Goal: Answer question/provide support: Answer question/provide support

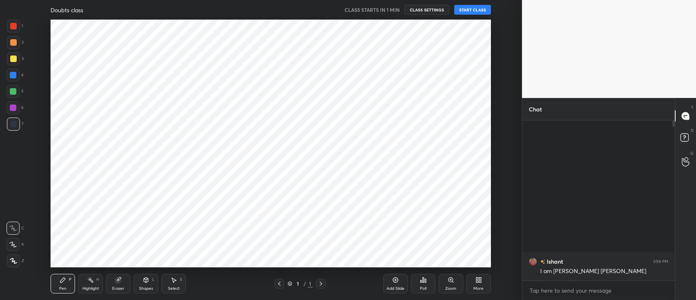
scroll to position [90, 150]
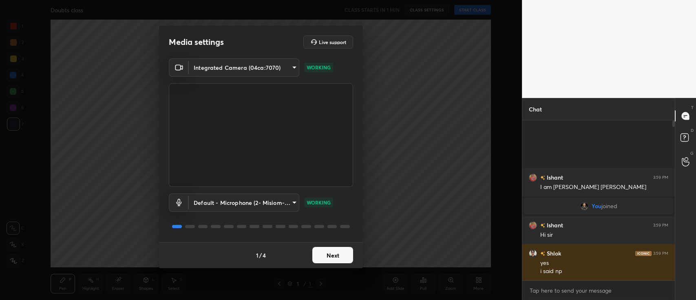
click at [332, 251] on button "Next" at bounding box center [332, 255] width 41 height 16
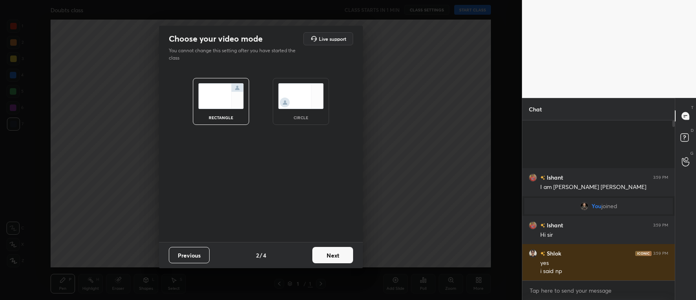
click at [332, 251] on button "Next" at bounding box center [332, 255] width 41 height 16
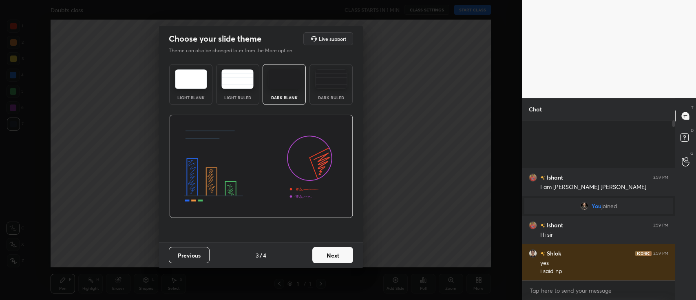
click at [332, 251] on button "Next" at bounding box center [332, 255] width 41 height 16
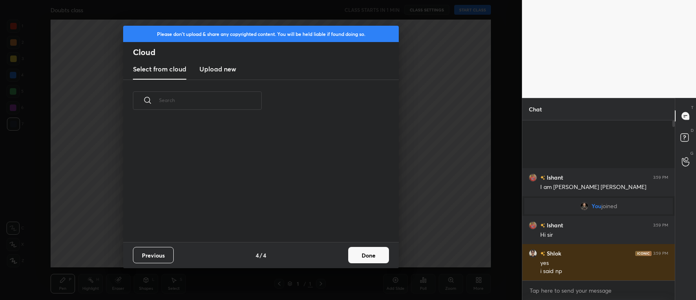
scroll to position [121, 261]
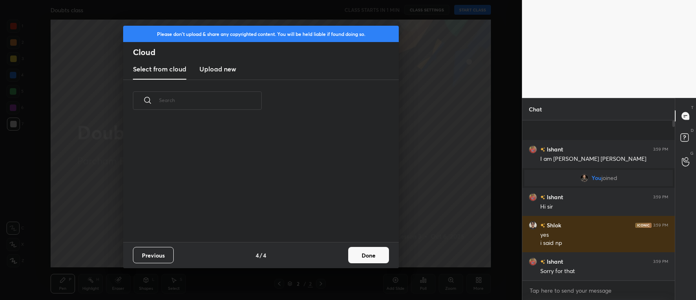
click at [358, 255] on button "Done" at bounding box center [368, 255] width 41 height 16
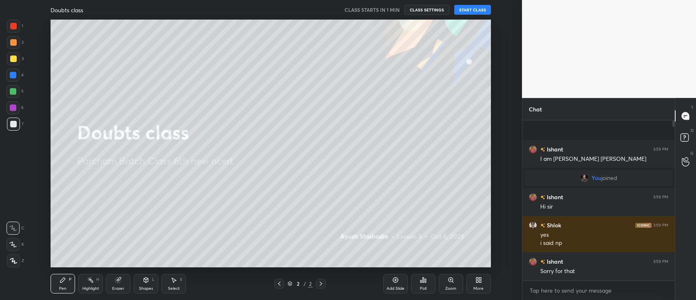
click at [470, 10] on button "START CLASS" at bounding box center [472, 10] width 37 height 10
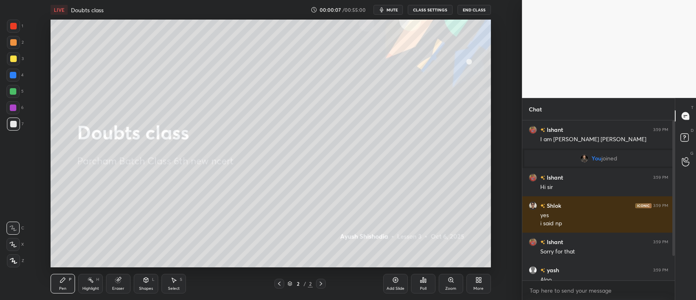
click at [13, 254] on div at bounding box center [13, 260] width 13 height 13
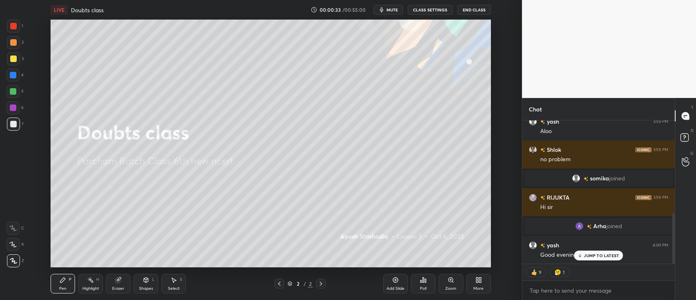
scroll to position [289, 0]
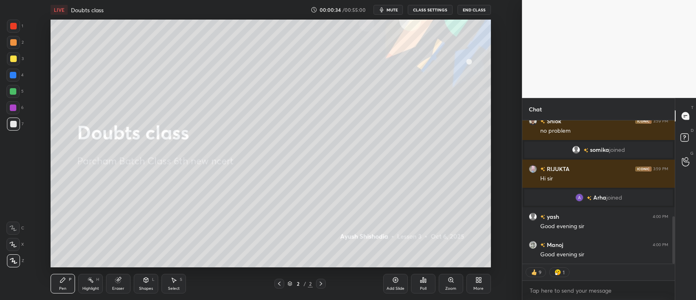
click at [10, 60] on div at bounding box center [13, 58] width 7 height 7
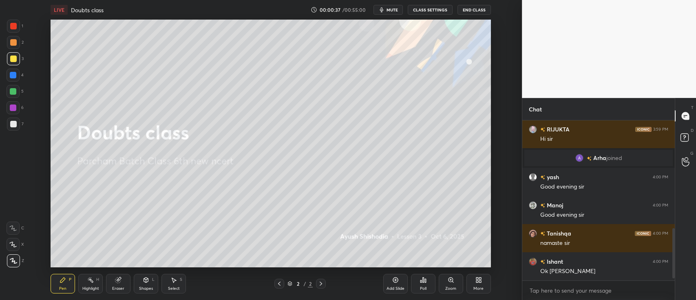
scroll to position [377, 0]
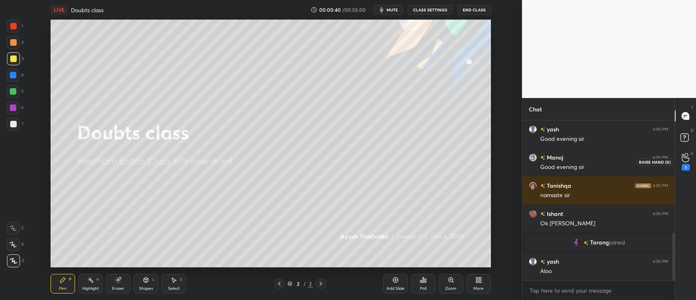
click at [685, 161] on icon at bounding box center [685, 157] width 8 height 9
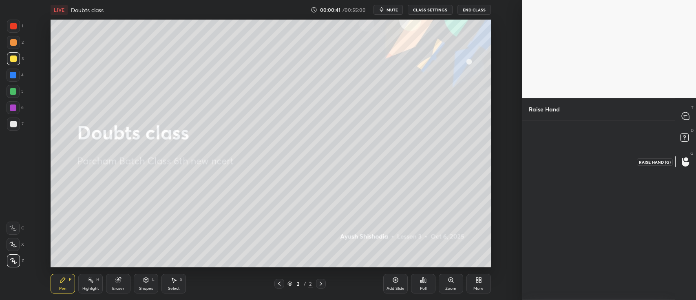
scroll to position [2, 2]
click at [686, 117] on icon at bounding box center [684, 115] width 7 height 7
type textarea "x"
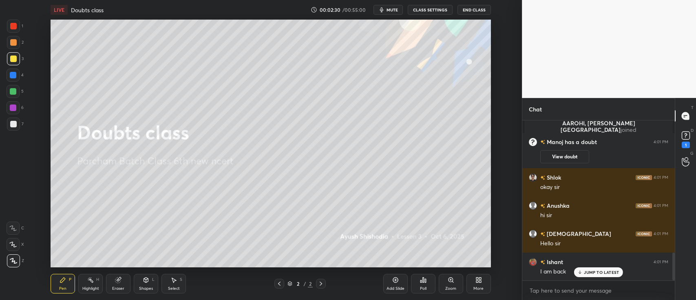
scroll to position [789, 0]
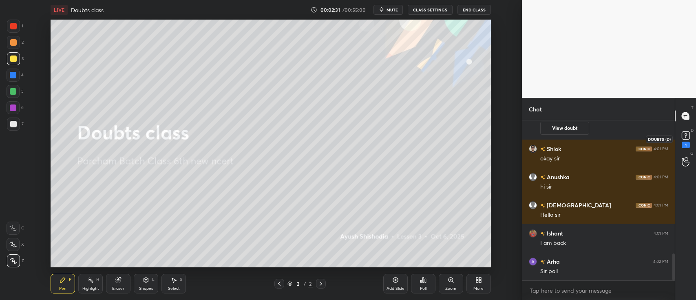
click at [685, 134] on rect at bounding box center [685, 136] width 8 height 8
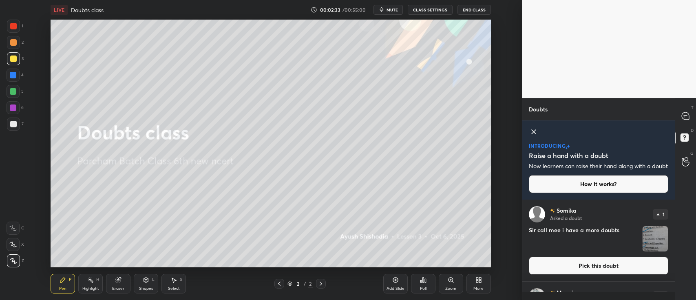
click at [533, 132] on icon at bounding box center [533, 132] width 4 height 4
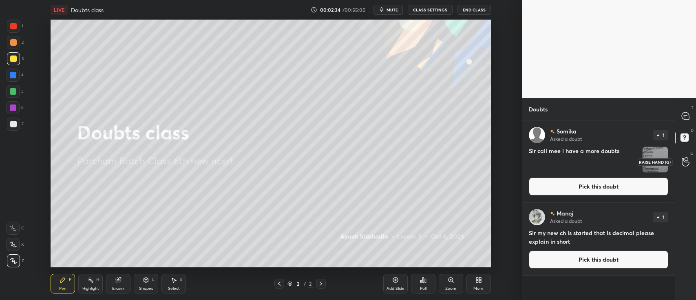
click at [683, 159] on icon at bounding box center [685, 161] width 8 height 9
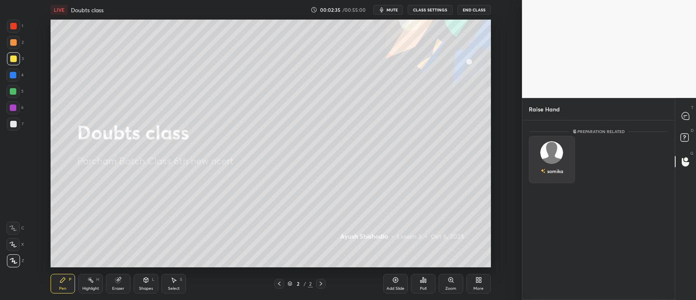
click at [559, 150] on img "grid" at bounding box center [551, 152] width 23 height 23
click at [555, 174] on button "INVITE" at bounding box center [551, 176] width 39 height 11
click at [554, 158] on img "grid" at bounding box center [551, 152] width 23 height 23
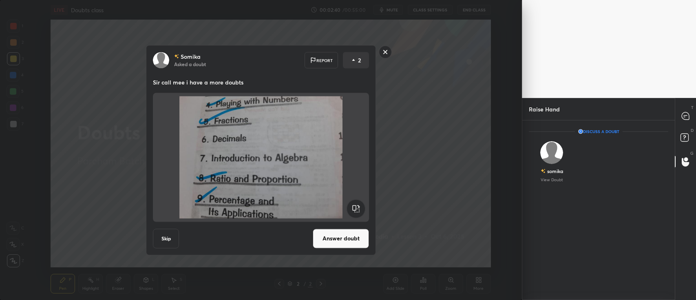
click at [332, 238] on button "Answer doubt" at bounding box center [341, 238] width 56 height 20
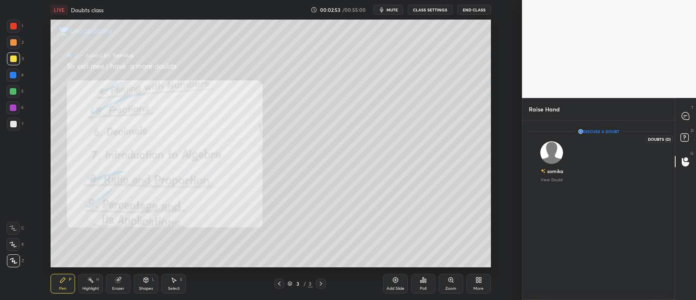
click at [681, 140] on rect at bounding box center [684, 138] width 8 height 8
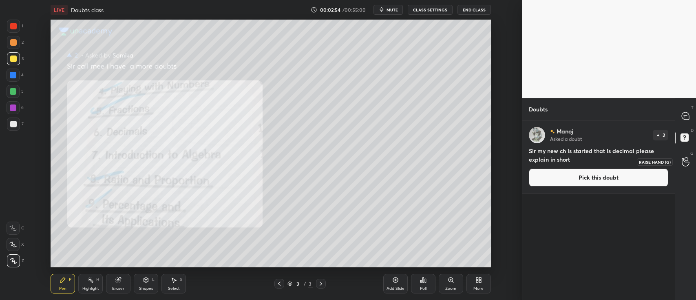
click at [685, 160] on circle at bounding box center [685, 158] width 3 height 3
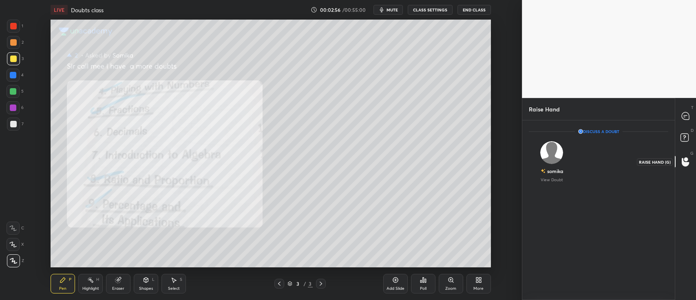
click at [684, 164] on icon at bounding box center [684, 162] width 7 height 9
click at [559, 160] on img "grid" at bounding box center [551, 152] width 23 height 23
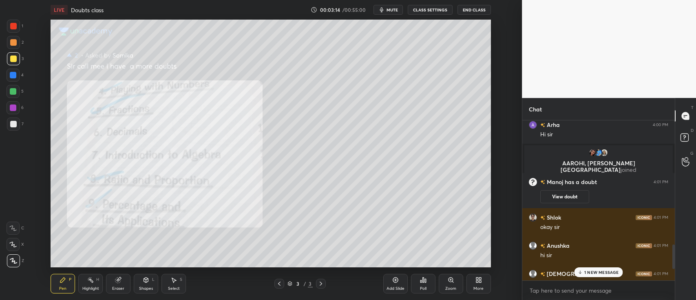
scroll to position [40502, 40260]
click at [592, 272] on p "1 NEW MESSAGE" at bounding box center [601, 271] width 35 height 5
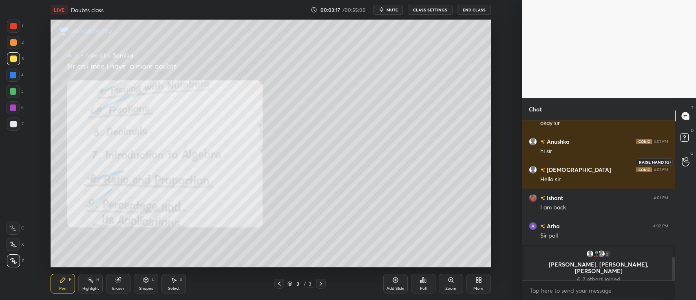
click at [681, 162] on icon at bounding box center [684, 162] width 7 height 8
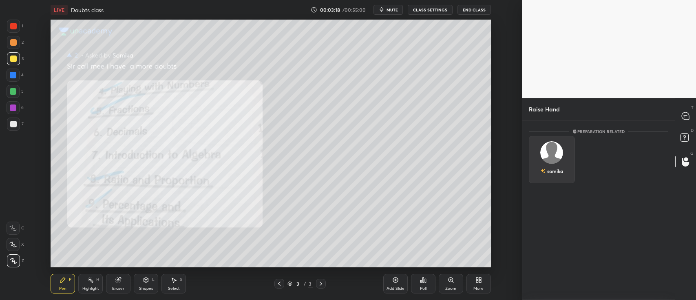
click at [560, 159] on div "somika" at bounding box center [552, 159] width 46 height 47
click at [557, 174] on button "INVITE" at bounding box center [551, 176] width 39 height 11
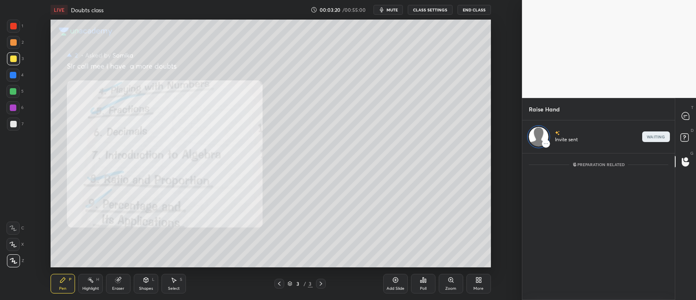
click at [677, 118] on div at bounding box center [685, 115] width 16 height 15
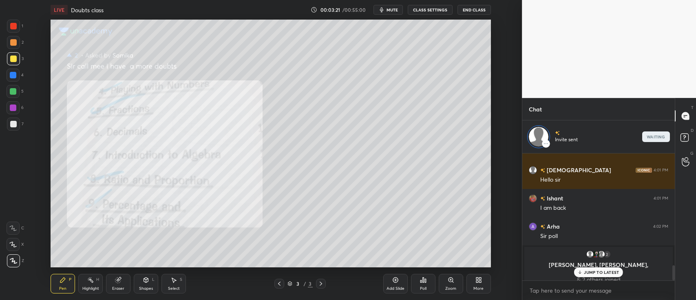
click at [610, 130] on div "Invite sent waiting" at bounding box center [598, 136] width 152 height 33
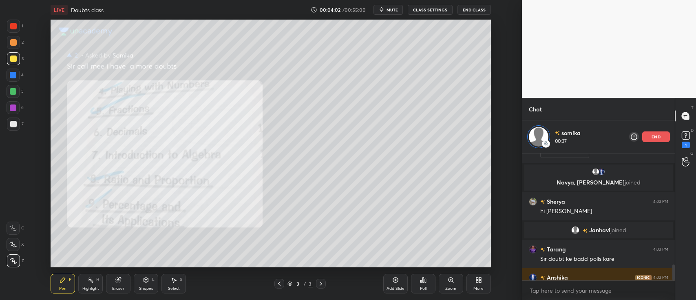
scroll to position [892, 0]
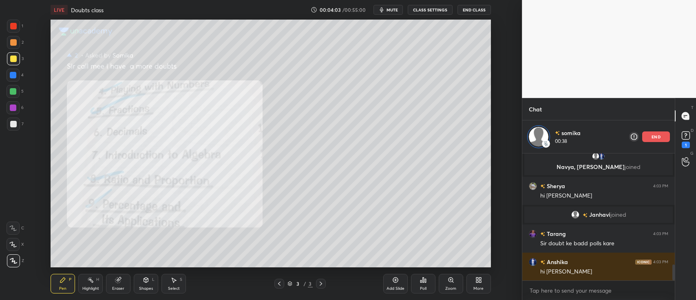
click at [390, 279] on div "Add Slide" at bounding box center [395, 283] width 24 height 20
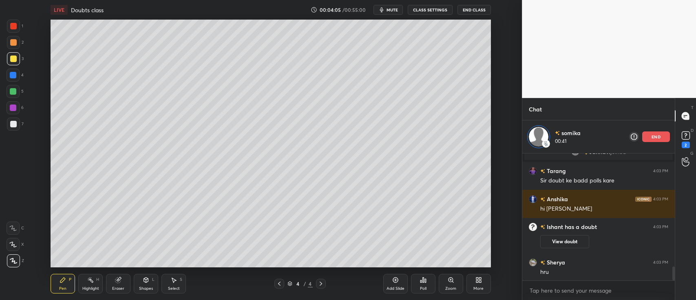
scroll to position [1033, 0]
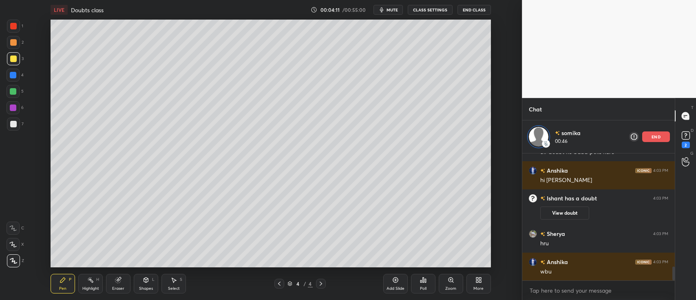
click at [15, 42] on div at bounding box center [13, 42] width 7 height 7
click at [659, 137] on p "end" at bounding box center [655, 136] width 9 height 4
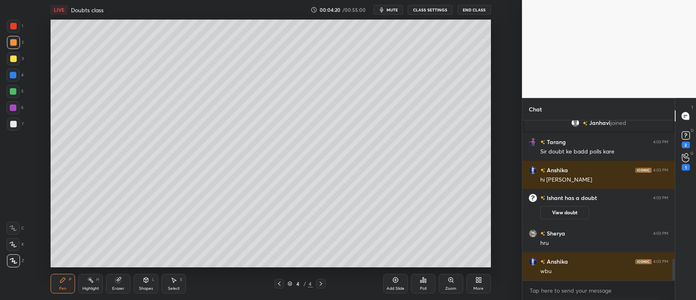
scroll to position [1029, 0]
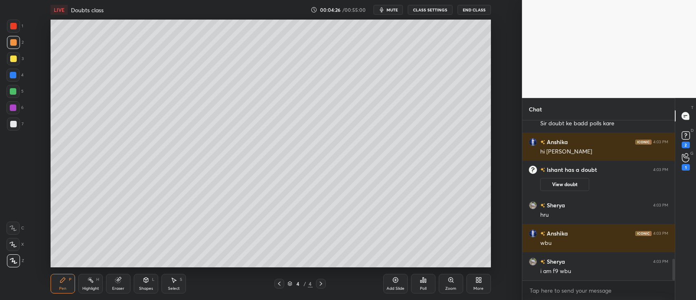
click at [13, 89] on div at bounding box center [13, 91] width 7 height 7
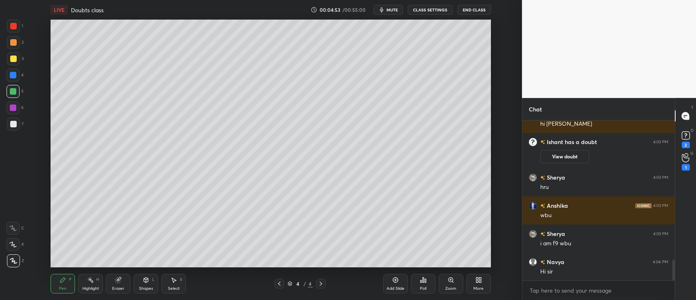
click at [13, 123] on div at bounding box center [13, 124] width 7 height 7
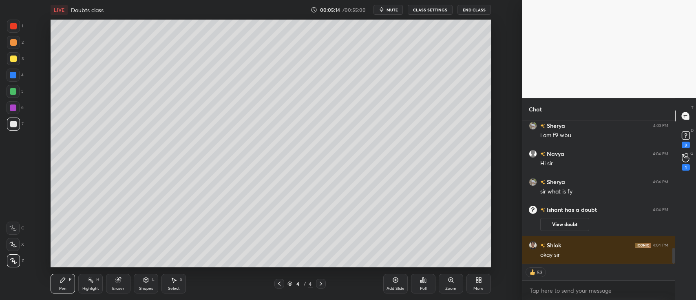
scroll to position [1130, 0]
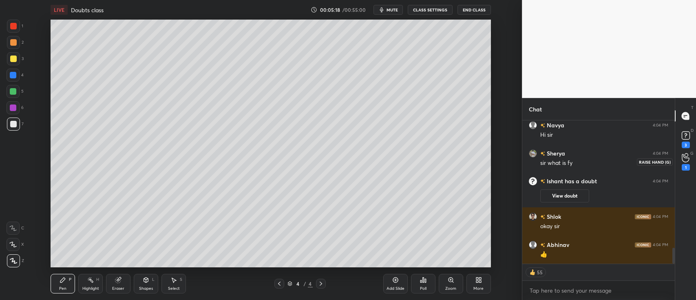
click at [682, 159] on icon at bounding box center [685, 157] width 8 height 9
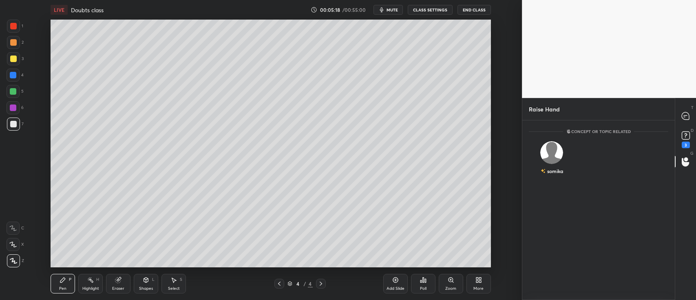
scroll to position [2, 2]
click at [548, 154] on img "grid" at bounding box center [551, 152] width 23 height 23
click at [556, 174] on button "INVITE" at bounding box center [551, 176] width 39 height 11
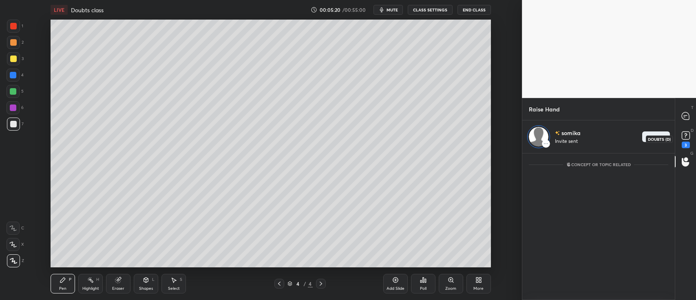
click at [681, 137] on rect at bounding box center [685, 136] width 8 height 8
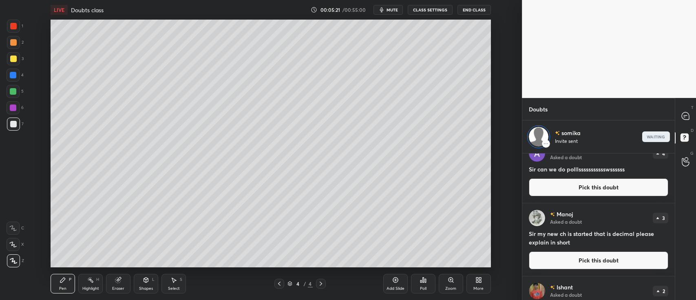
scroll to position [0, 0]
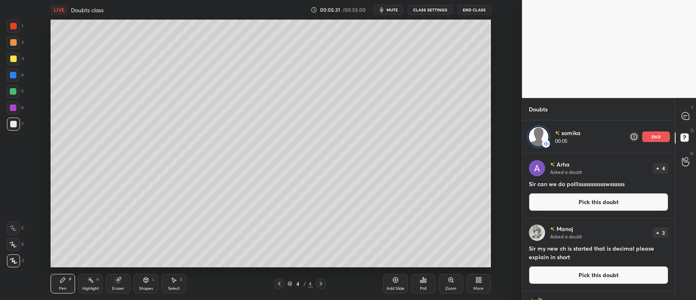
click at [584, 201] on button "Pick this doubt" at bounding box center [598, 202] width 139 height 18
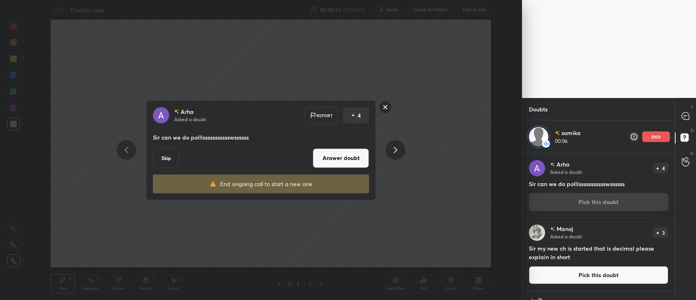
click at [341, 153] on button "Answer doubt" at bounding box center [341, 158] width 56 height 20
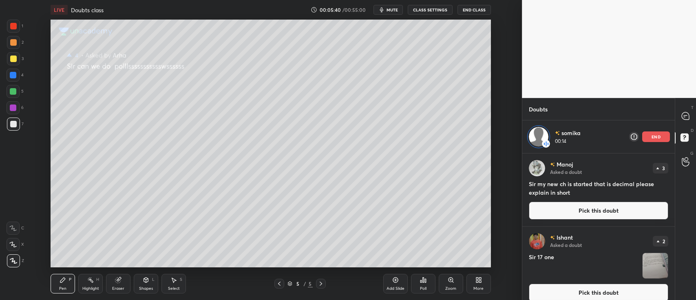
click at [287, 280] on div "5 / 5" at bounding box center [299, 283] width 25 height 7
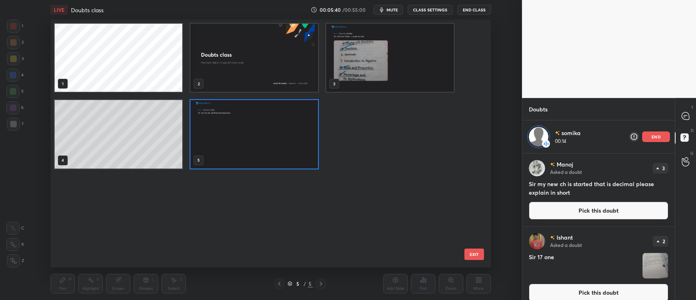
scroll to position [245, 436]
click at [396, 53] on img "grid" at bounding box center [390, 58] width 128 height 68
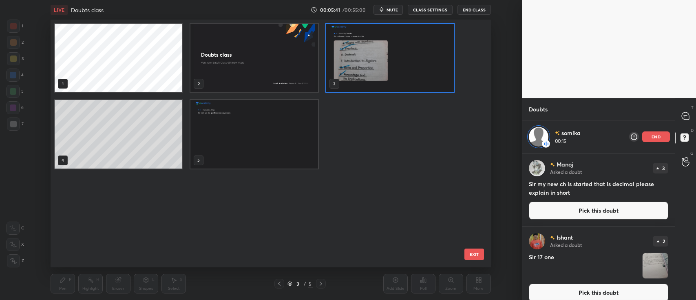
click at [394, 55] on img "grid" at bounding box center [390, 58] width 128 height 68
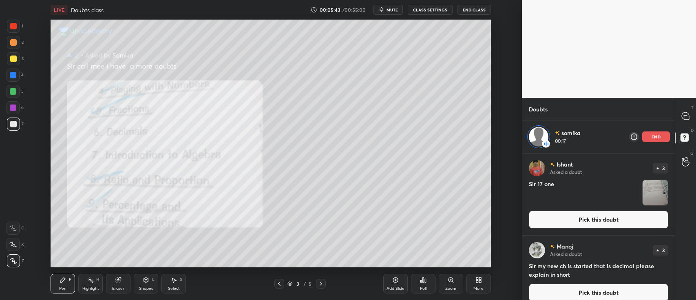
click at [17, 27] on div at bounding box center [13, 26] width 13 height 13
click at [396, 283] on div "Add Slide" at bounding box center [395, 283] width 24 height 20
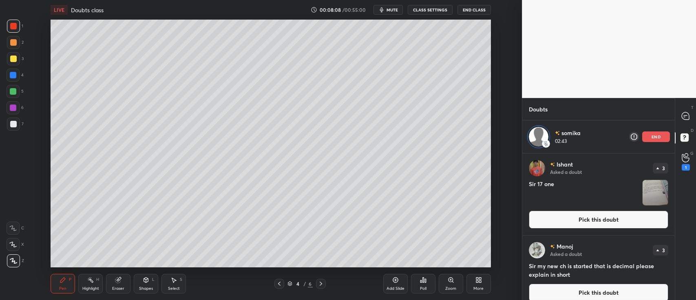
click at [15, 59] on div at bounding box center [13, 58] width 7 height 7
click at [651, 136] on p "end" at bounding box center [655, 136] width 9 height 4
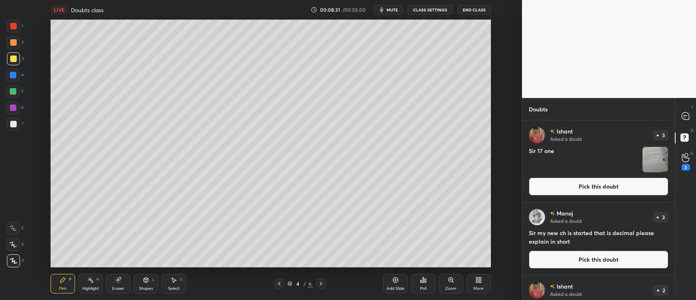
scroll to position [177, 150]
click at [685, 156] on icon at bounding box center [685, 157] width 8 height 9
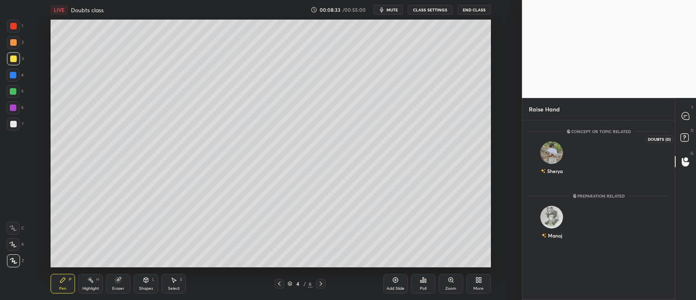
click at [681, 138] on rect at bounding box center [684, 138] width 8 height 8
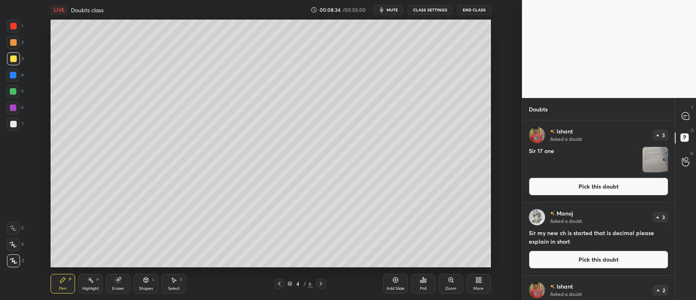
click at [601, 185] on button "Pick this doubt" at bounding box center [598, 186] width 139 height 18
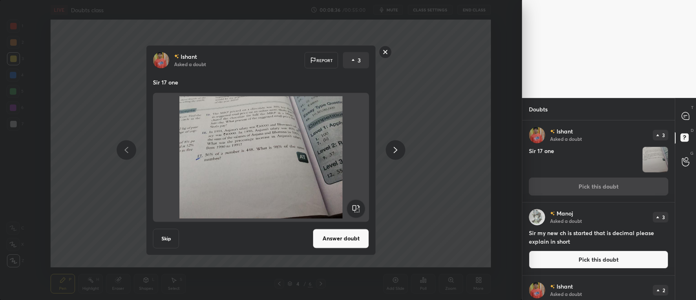
click at [346, 236] on button "Answer doubt" at bounding box center [341, 238] width 56 height 20
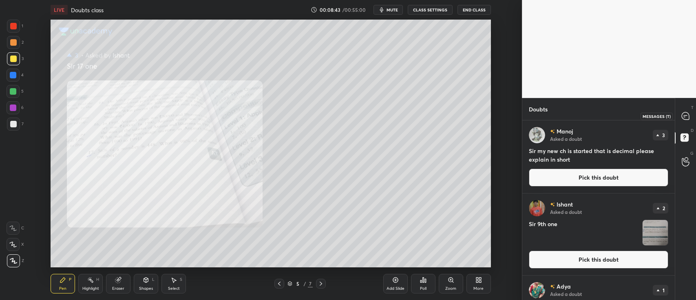
click at [687, 112] on icon at bounding box center [684, 115] width 7 height 7
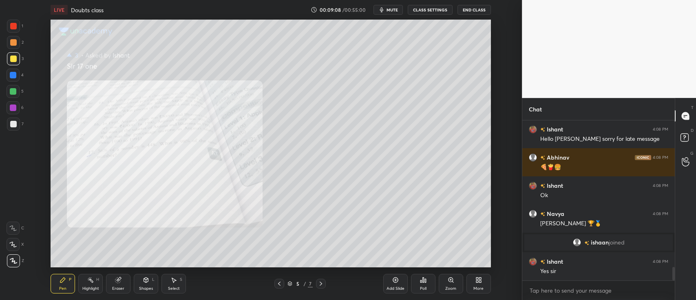
scroll to position [1757, 0]
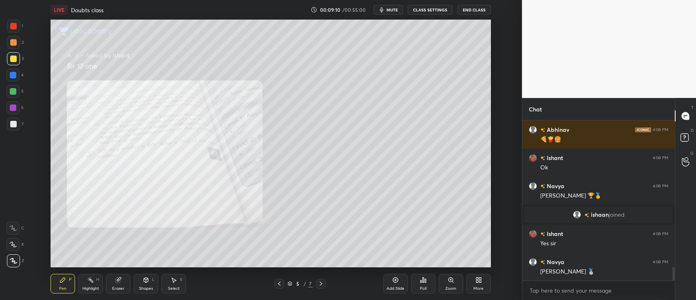
click at [11, 24] on div at bounding box center [13, 26] width 7 height 7
click at [15, 42] on div at bounding box center [13, 42] width 7 height 7
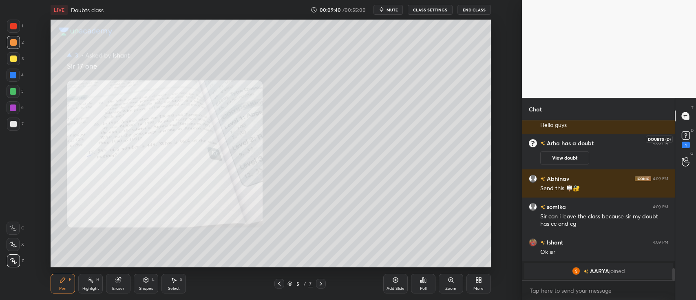
scroll to position [1949, 0]
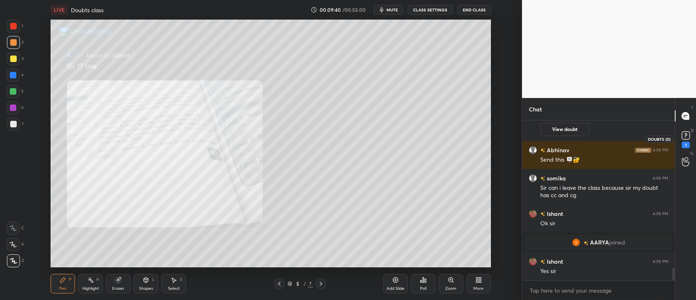
click at [685, 136] on icon at bounding box center [685, 134] width 3 height 3
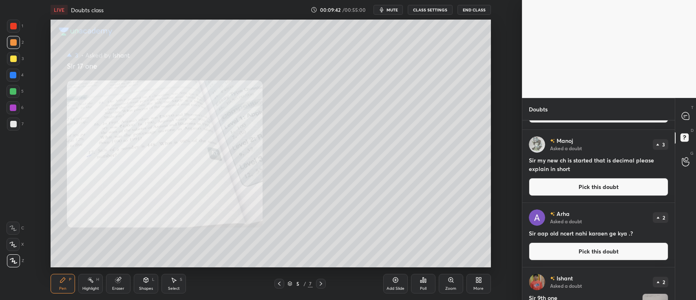
scroll to position [75, 0]
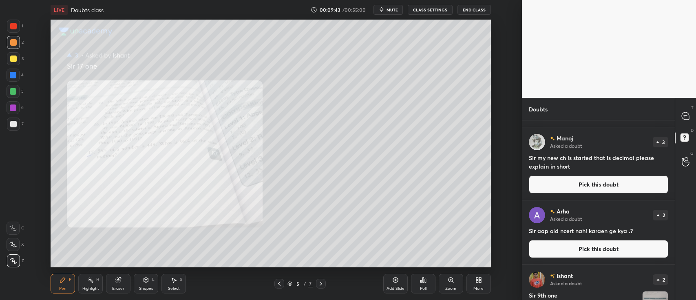
click at [613, 184] on button "Pick this doubt" at bounding box center [598, 184] width 139 height 18
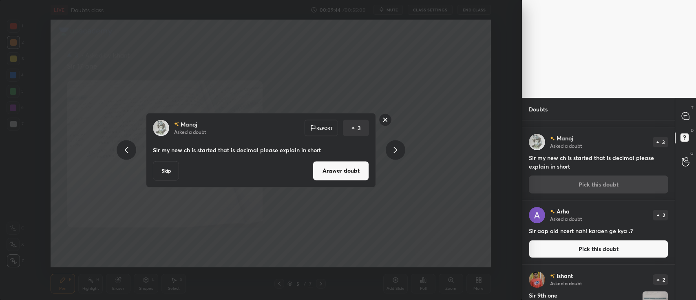
click at [357, 162] on button "Answer doubt" at bounding box center [341, 171] width 56 height 20
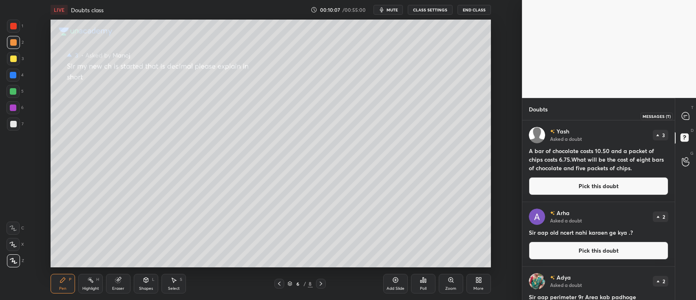
click at [678, 118] on div at bounding box center [685, 115] width 16 height 15
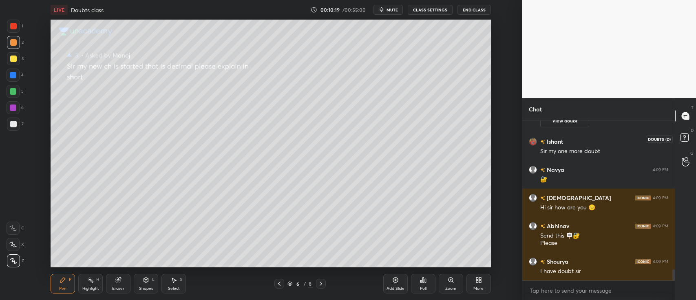
scroll to position [2165, 0]
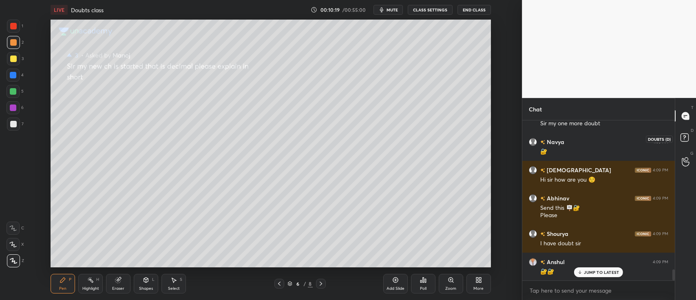
click at [683, 138] on icon at bounding box center [684, 136] width 3 height 3
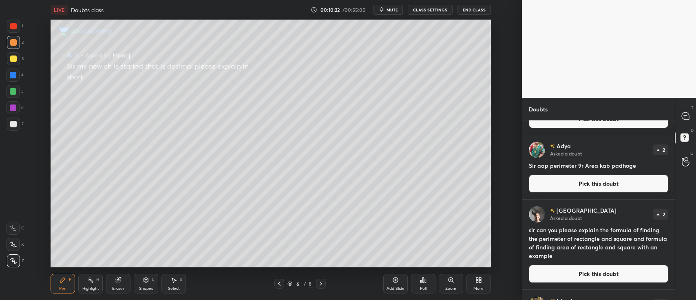
scroll to position [340, 0]
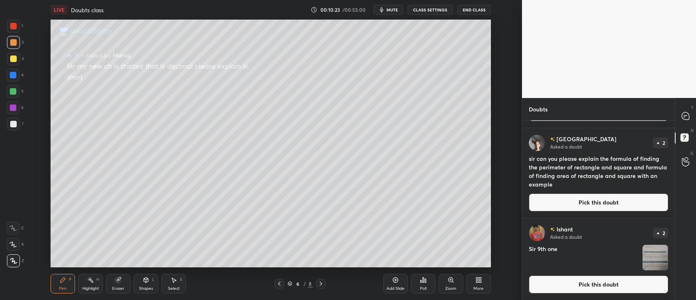
click at [648, 260] on img "grid" at bounding box center [654, 256] width 25 height 25
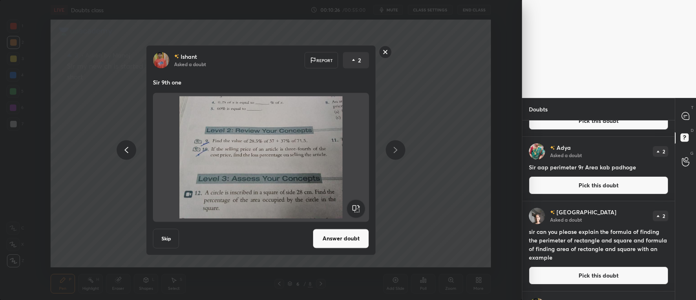
click at [338, 236] on button "Answer doubt" at bounding box center [341, 238] width 56 height 20
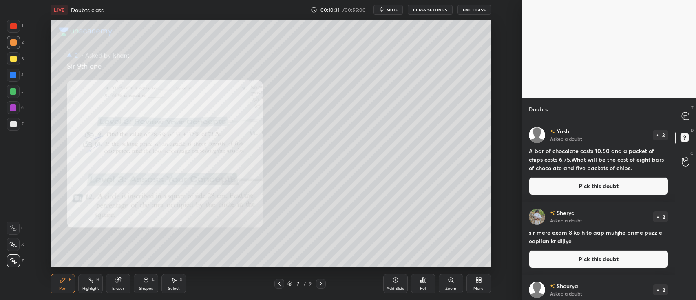
click at [681, 120] on icon at bounding box center [685, 116] width 9 height 9
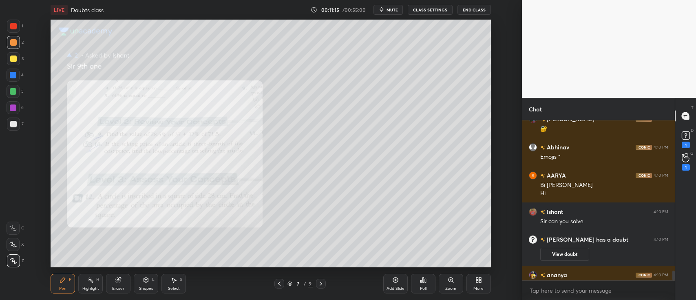
scroll to position [2421, 0]
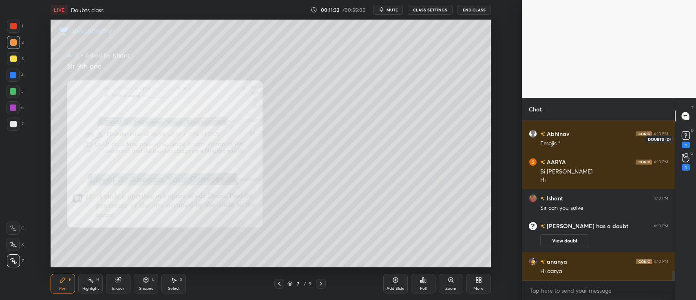
click at [684, 137] on rect at bounding box center [685, 136] width 8 height 8
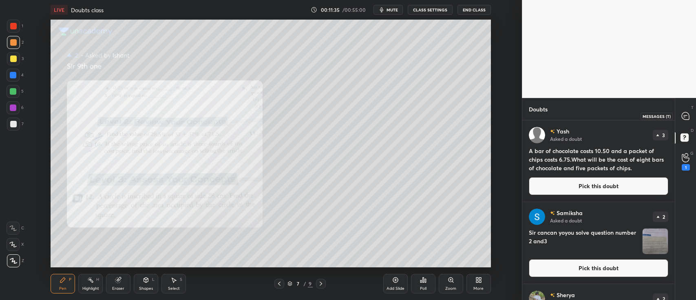
click at [688, 115] on icon at bounding box center [684, 115] width 7 height 7
type textarea "x"
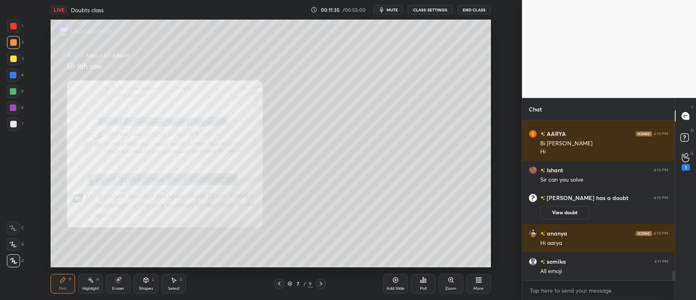
scroll to position [158, 150]
click at [686, 156] on circle at bounding box center [685, 154] width 3 height 3
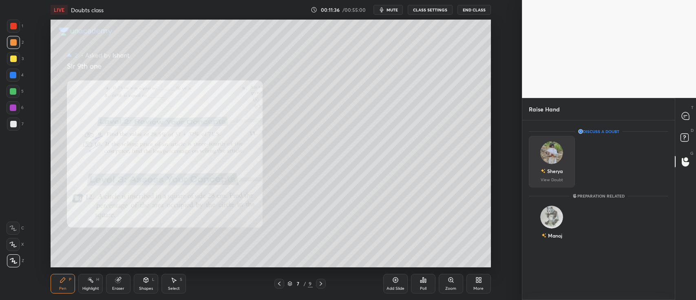
click at [544, 161] on img "grid" at bounding box center [551, 152] width 23 height 23
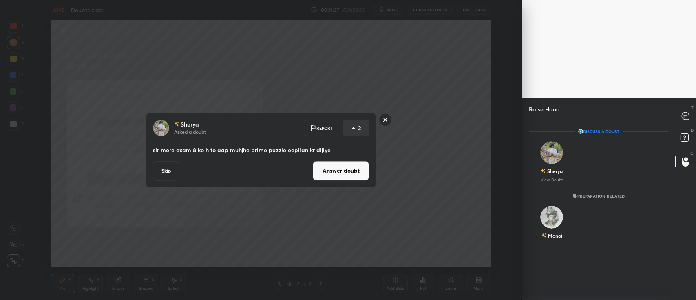
click at [363, 172] on button "Answer doubt" at bounding box center [341, 171] width 56 height 20
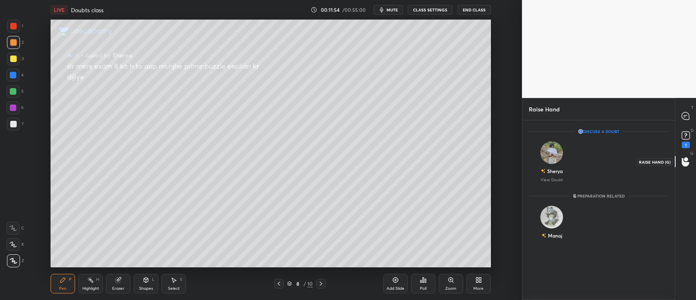
click at [681, 159] on icon at bounding box center [684, 162] width 7 height 9
click at [553, 158] on img "grid" at bounding box center [551, 152] width 23 height 23
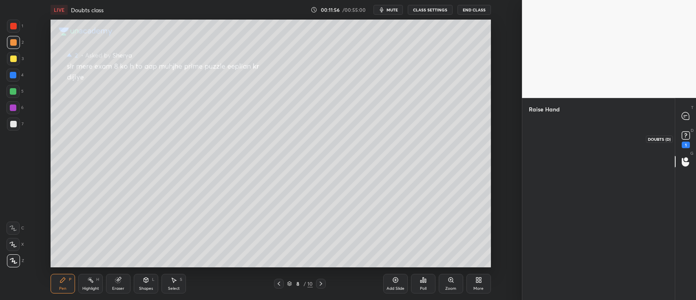
click at [680, 137] on icon at bounding box center [685, 135] width 12 height 12
click at [681, 135] on rect at bounding box center [684, 138] width 8 height 8
click at [686, 109] on div at bounding box center [685, 115] width 16 height 15
click at [681, 158] on icon at bounding box center [684, 162] width 7 height 8
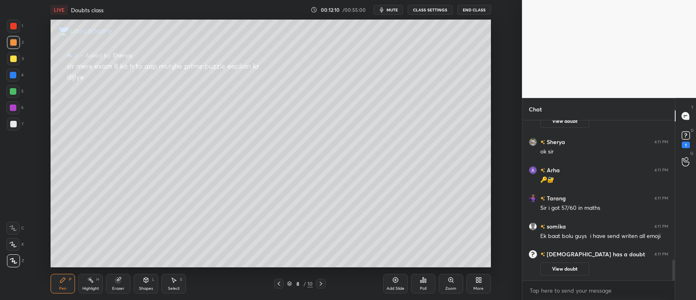
scroll to position [40502, 40260]
click at [684, 160] on icon at bounding box center [685, 161] width 8 height 9
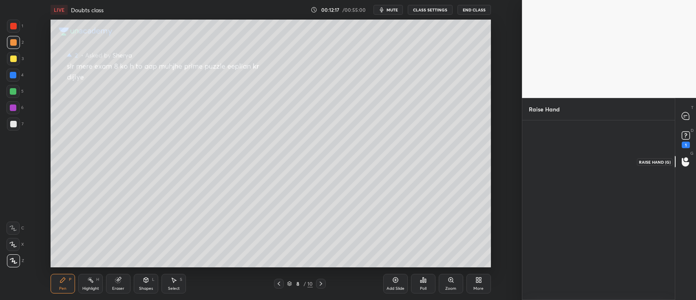
scroll to position [2, 2]
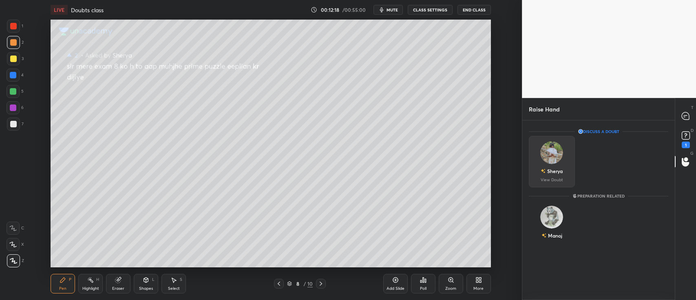
click at [562, 152] on img "grid" at bounding box center [551, 152] width 23 height 23
click at [561, 156] on img "grid" at bounding box center [551, 152] width 23 height 23
click at [555, 163] on img "grid" at bounding box center [551, 152] width 23 height 23
click at [554, 165] on div "Sherya" at bounding box center [552, 171] width 22 height 14
click at [555, 165] on div "Sherya" at bounding box center [552, 171] width 22 height 14
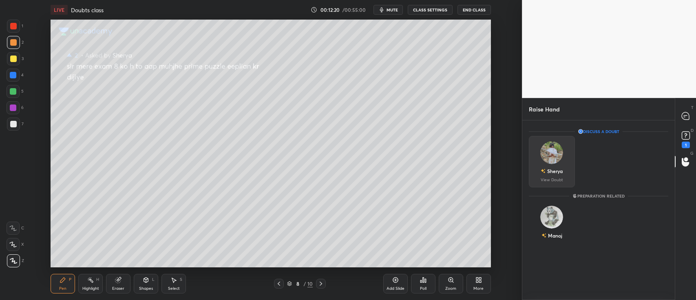
click at [554, 163] on div "Sherya View Doubt" at bounding box center [552, 161] width 46 height 51
click at [682, 137] on rect at bounding box center [685, 136] width 8 height 8
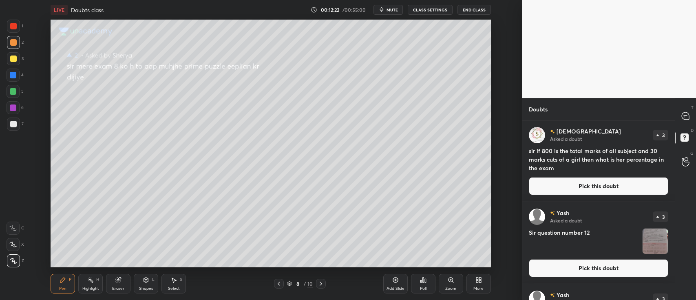
click at [600, 185] on button "Pick this doubt" at bounding box center [598, 186] width 139 height 18
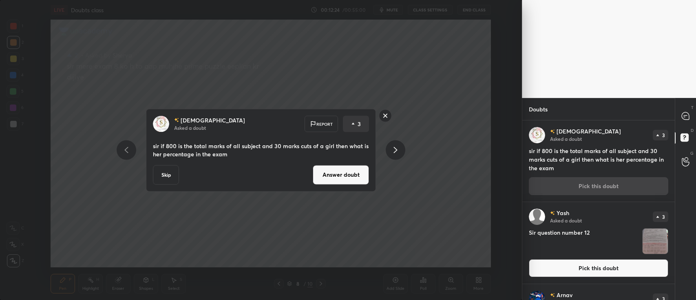
click at [361, 170] on button "Answer doubt" at bounding box center [341, 175] width 56 height 20
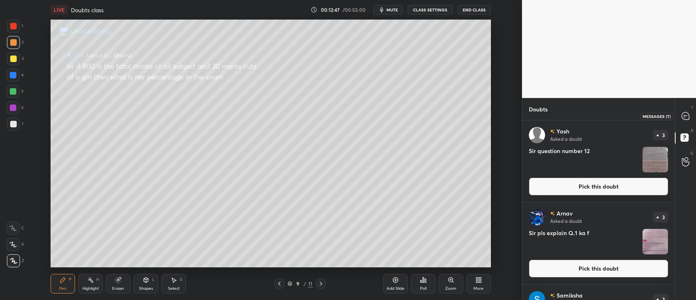
click at [680, 114] on div at bounding box center [685, 115] width 16 height 15
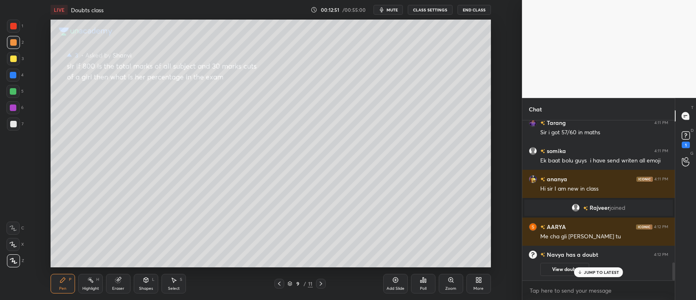
scroll to position [1117, 0]
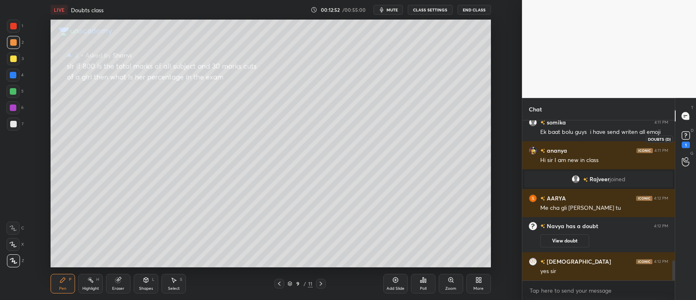
click at [684, 139] on rect at bounding box center [685, 136] width 8 height 8
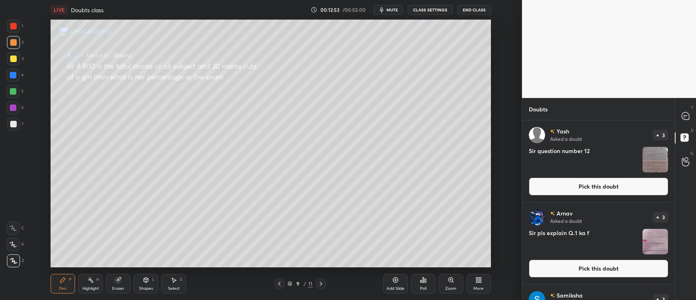
click at [635, 183] on button "Pick this doubt" at bounding box center [598, 186] width 139 height 18
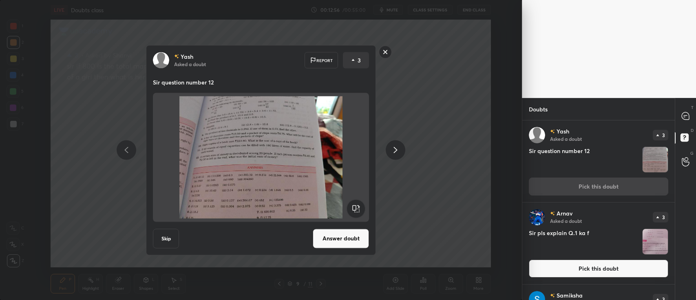
click at [353, 229] on button "Answer doubt" at bounding box center [341, 238] width 56 height 20
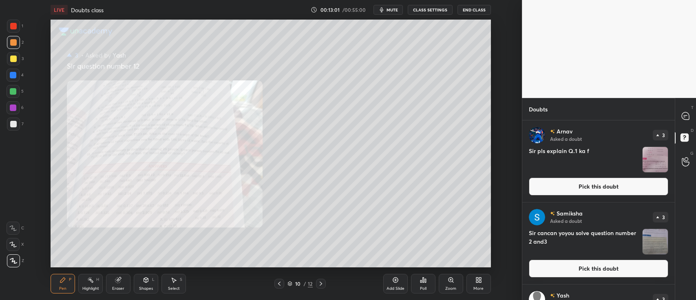
click at [449, 284] on div "Zoom" at bounding box center [450, 283] width 24 height 20
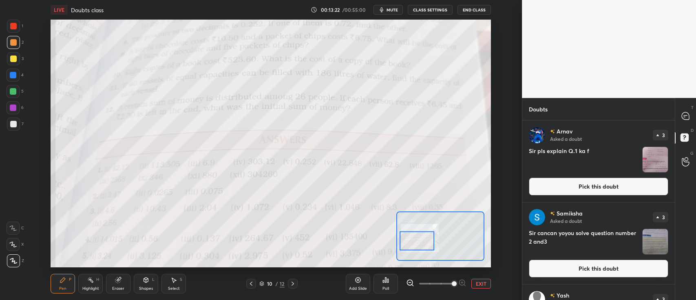
click at [480, 282] on button "EXIT" at bounding box center [481, 283] width 20 height 10
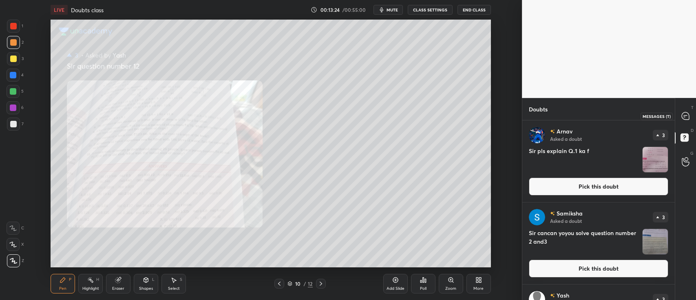
click at [686, 117] on icon at bounding box center [684, 115] width 7 height 7
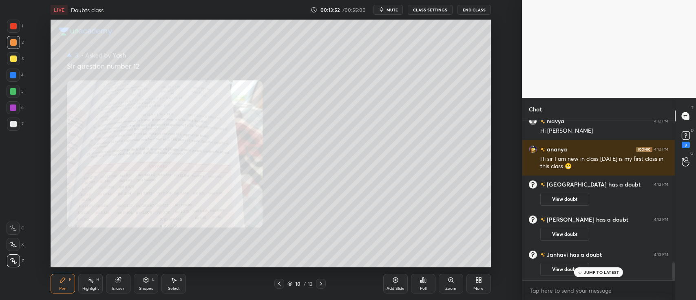
scroll to position [1297, 0]
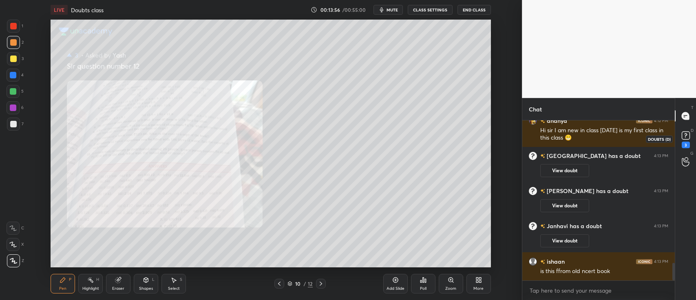
click at [679, 135] on icon at bounding box center [685, 135] width 12 height 12
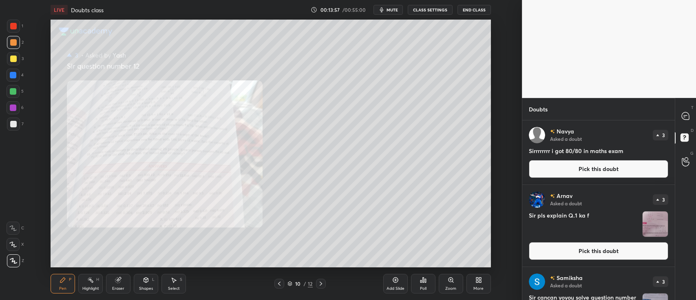
click at [574, 164] on button "Pick this doubt" at bounding box center [598, 169] width 139 height 18
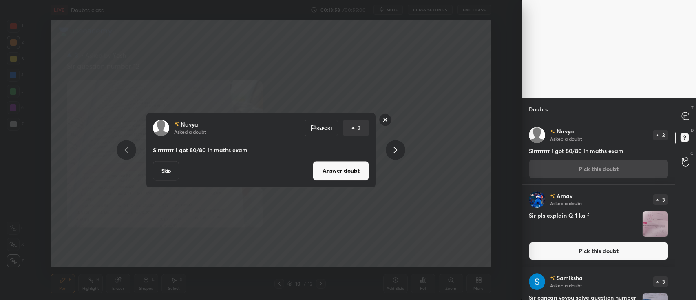
click at [360, 169] on button "Answer doubt" at bounding box center [341, 171] width 56 height 20
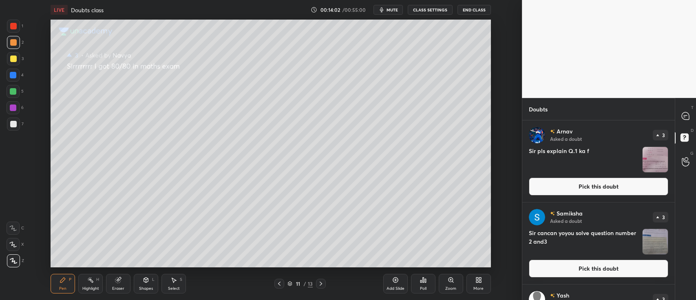
click at [575, 184] on button "Pick this doubt" at bounding box center [598, 186] width 139 height 18
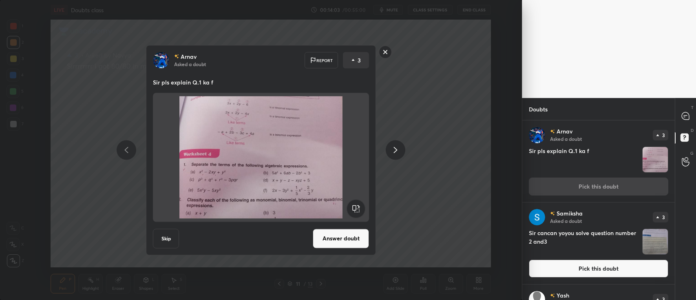
click at [336, 235] on button "Answer doubt" at bounding box center [341, 238] width 56 height 20
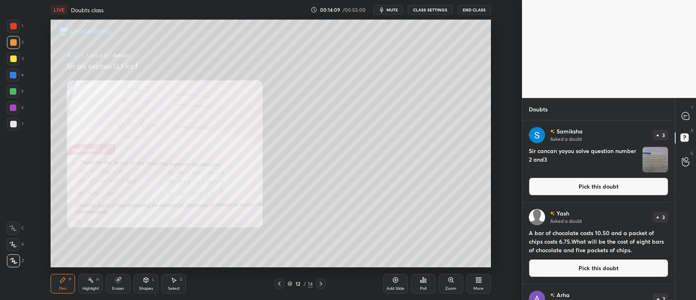
click at [451, 280] on icon at bounding box center [450, 279] width 4 height 4
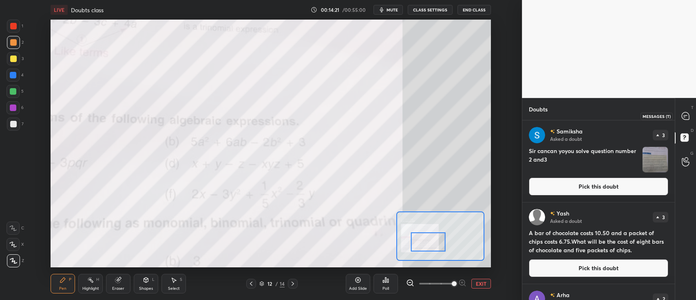
click at [689, 117] on div at bounding box center [685, 115] width 16 height 15
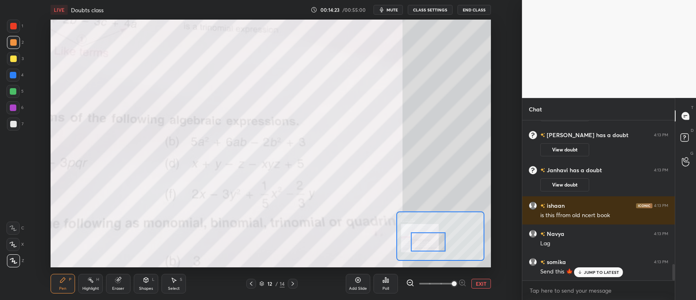
scroll to position [1431, 0]
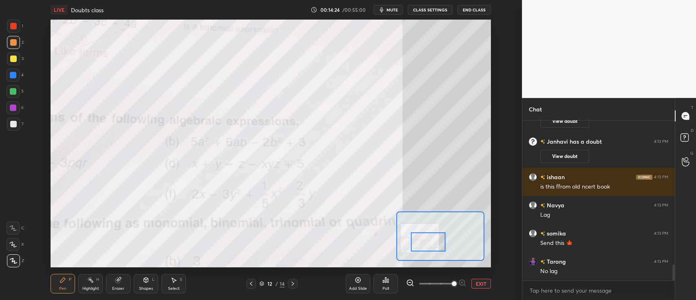
click at [12, 26] on div at bounding box center [13, 26] width 7 height 7
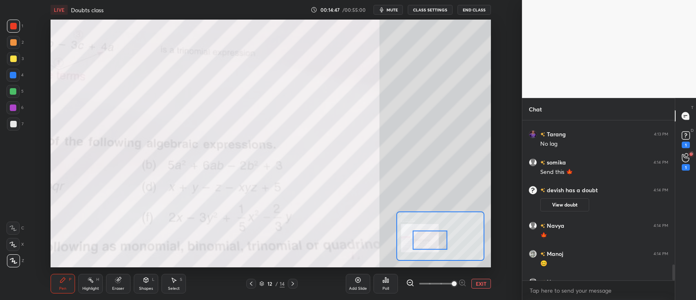
scroll to position [1427, 0]
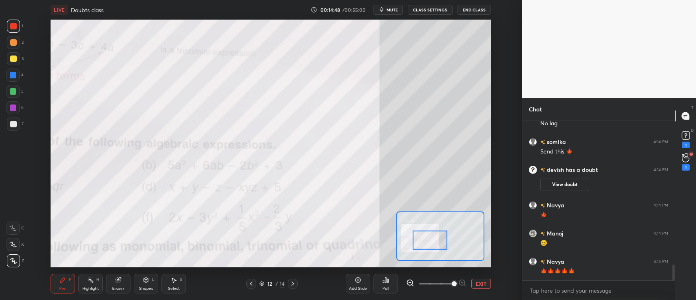
click at [478, 284] on button "EXIT" at bounding box center [481, 283] width 20 height 10
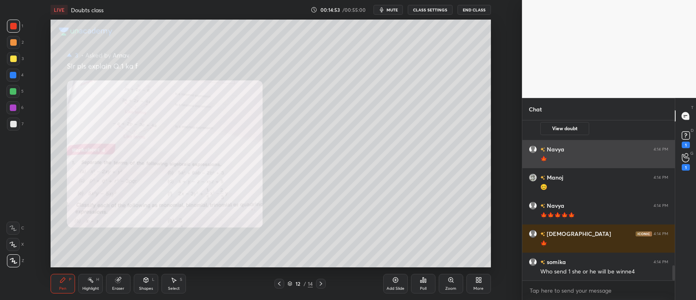
scroll to position [1512, 0]
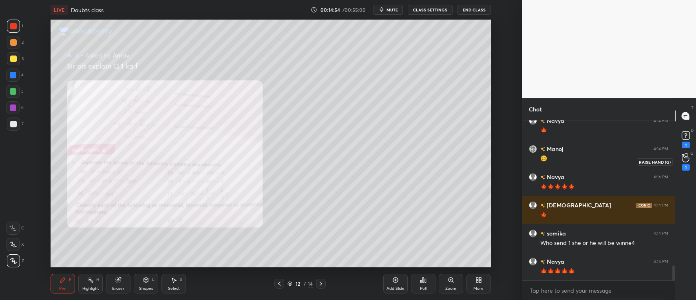
click at [683, 156] on icon at bounding box center [684, 158] width 7 height 8
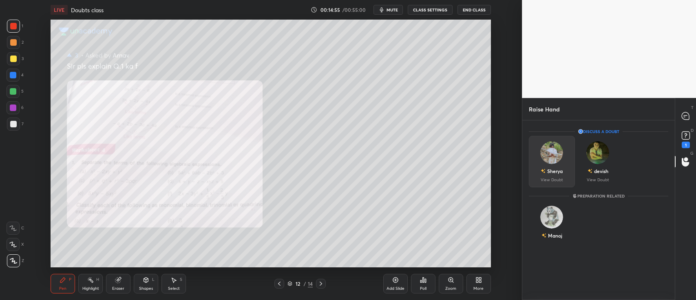
click at [555, 161] on img "grid" at bounding box center [551, 152] width 23 height 23
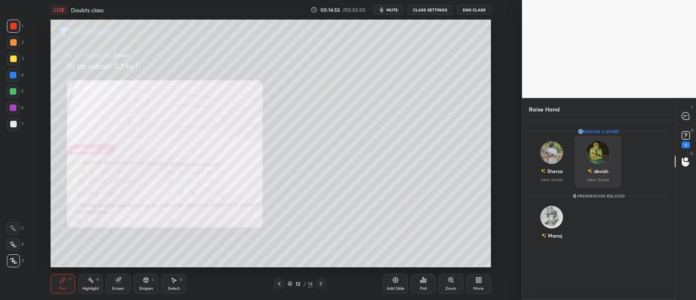
click at [590, 158] on img "grid" at bounding box center [597, 152] width 23 height 23
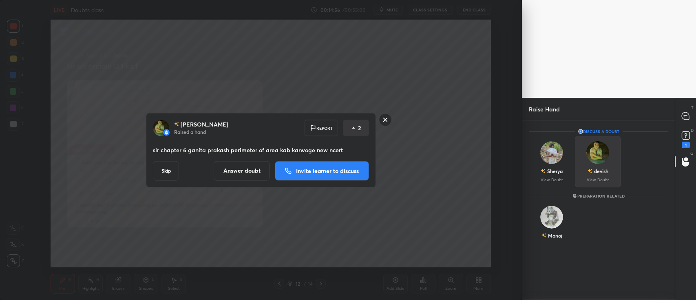
click at [590, 163] on div "devish View Doubt" at bounding box center [598, 161] width 46 height 51
click at [346, 170] on p "Invite learner to discuss" at bounding box center [327, 170] width 63 height 6
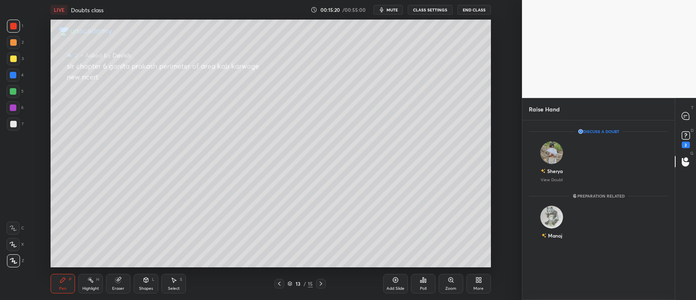
scroll to position [177, 150]
click at [682, 137] on rect at bounding box center [685, 136] width 8 height 8
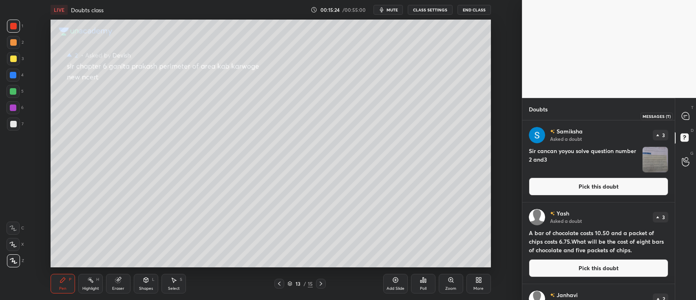
click at [686, 113] on icon at bounding box center [684, 115] width 7 height 7
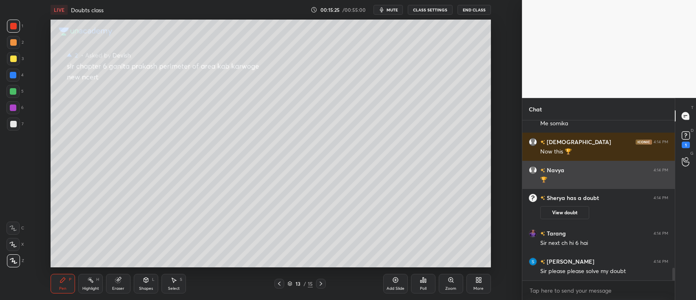
scroll to position [1863, 0]
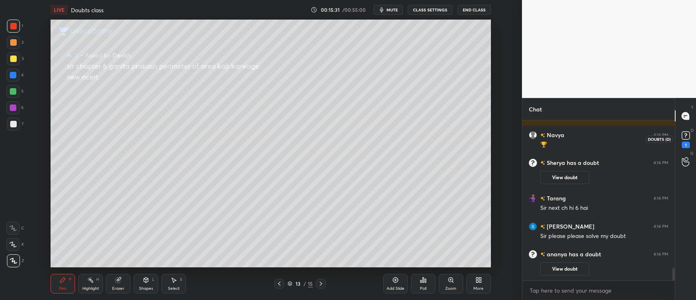
click at [681, 142] on div "1" at bounding box center [685, 144] width 8 height 7
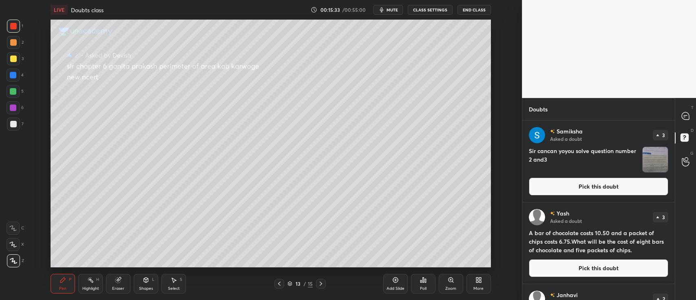
click at [657, 159] on img "grid" at bounding box center [654, 159] width 25 height 25
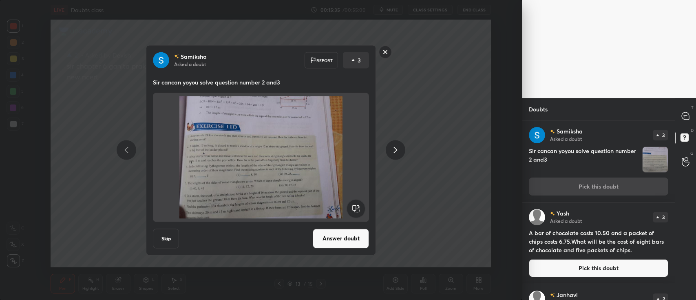
click at [355, 231] on button "Answer doubt" at bounding box center [341, 238] width 56 height 20
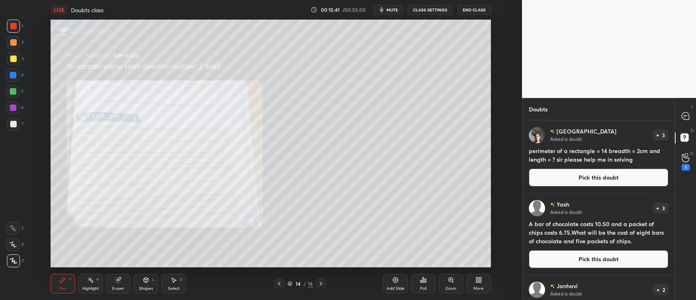
click at [447, 283] on div "Zoom" at bounding box center [450, 283] width 24 height 20
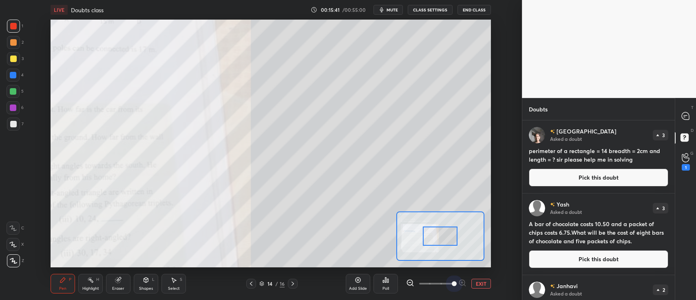
click at [452, 282] on span at bounding box center [454, 283] width 5 height 5
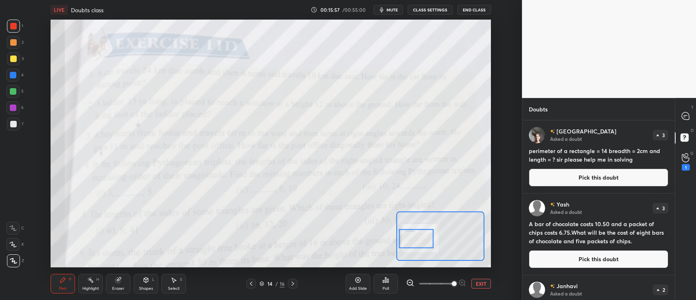
click at [11, 227] on icon at bounding box center [12, 228] width 7 height 6
click at [684, 118] on icon at bounding box center [684, 115] width 7 height 7
type textarea "x"
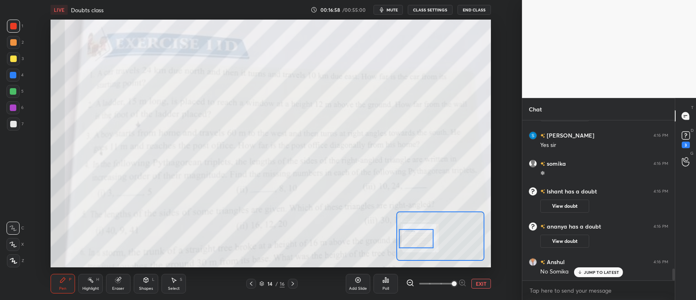
scroll to position [2037, 0]
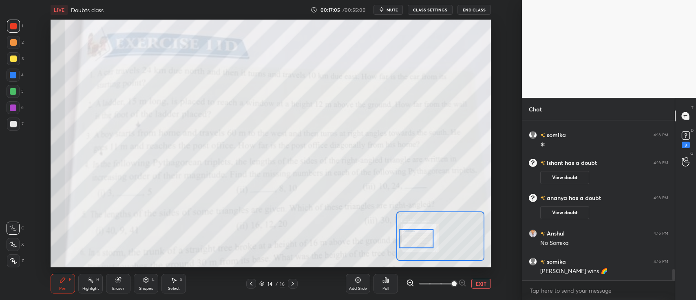
click at [489, 282] on button "EXIT" at bounding box center [481, 283] width 20 height 10
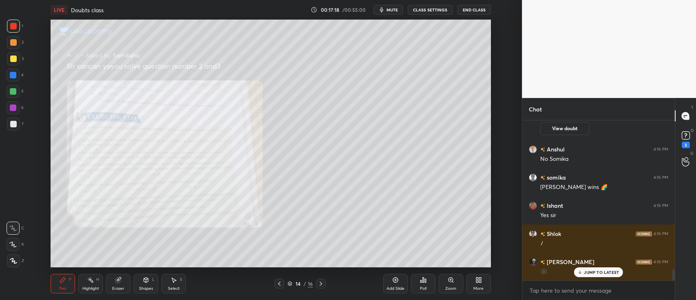
scroll to position [2119, 0]
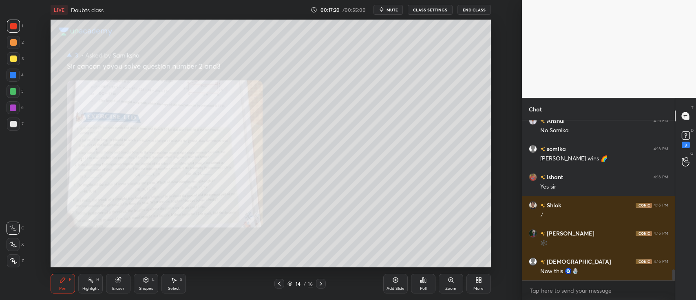
click at [424, 287] on div "Poll" at bounding box center [423, 288] width 7 height 4
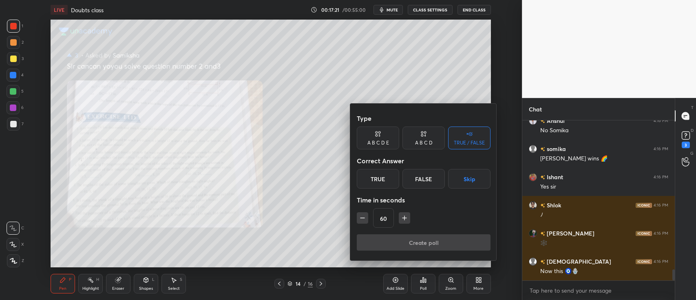
click at [421, 137] on icon at bounding box center [423, 134] width 7 height 8
click at [401, 174] on div "B" at bounding box center [396, 179] width 24 height 20
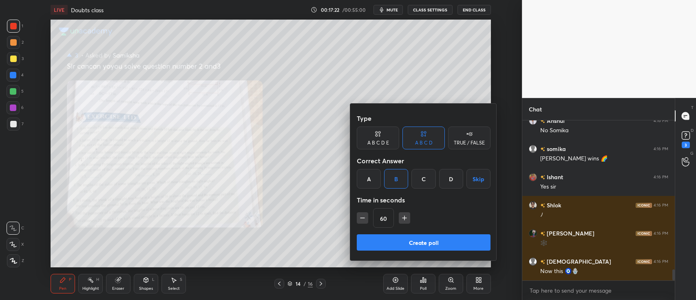
scroll to position [2139, 0]
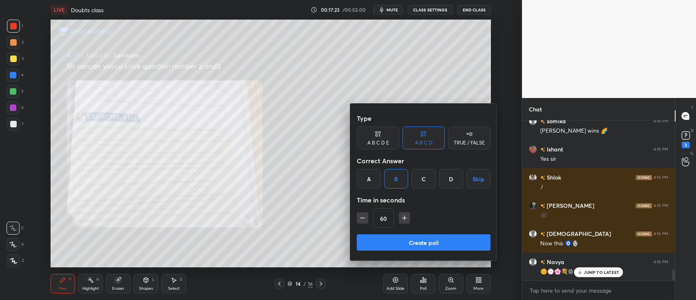
click at [360, 220] on icon "button" at bounding box center [362, 218] width 8 height 8
click at [362, 219] on icon "button" at bounding box center [362, 218] width 8 height 8
type input "30"
click at [386, 241] on button "Create poll" at bounding box center [424, 242] width 134 height 16
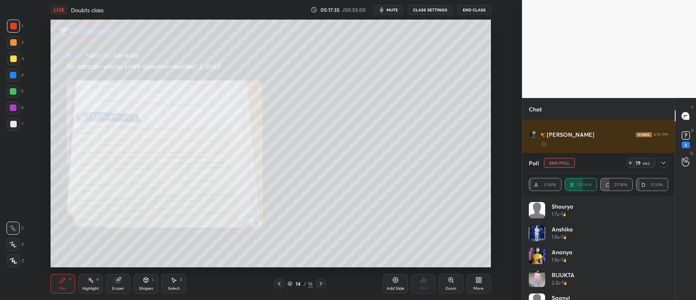
scroll to position [2229, 0]
click at [665, 161] on icon at bounding box center [663, 162] width 7 height 7
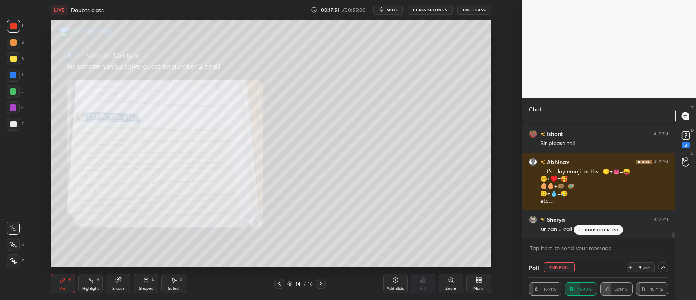
scroll to position [2356, 0]
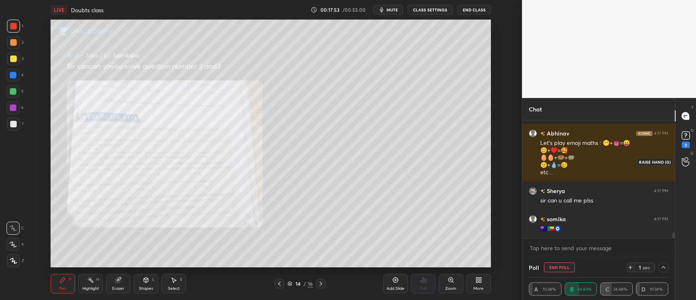
click at [683, 161] on icon at bounding box center [684, 162] width 7 height 8
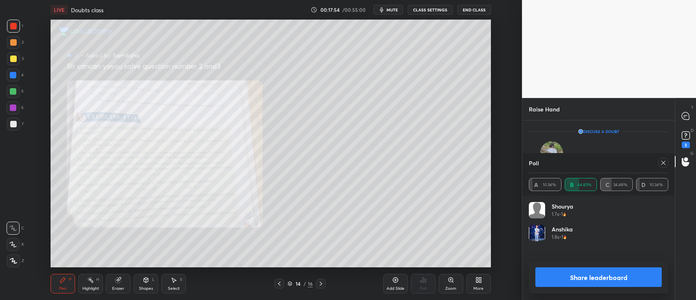
scroll to position [95, 137]
click at [553, 164] on div "Poll" at bounding box center [598, 163] width 139 height 20
click at [662, 165] on icon at bounding box center [663, 162] width 7 height 7
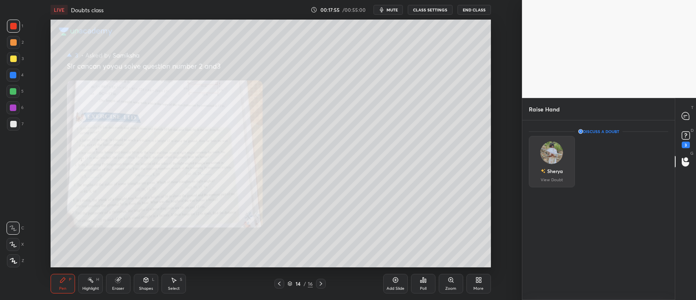
scroll to position [156, 150]
click at [545, 160] on img "grid" at bounding box center [551, 152] width 23 height 23
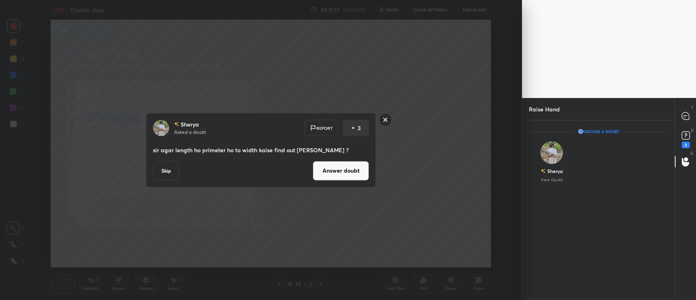
click at [359, 172] on button "Answer doubt" at bounding box center [341, 171] width 56 height 20
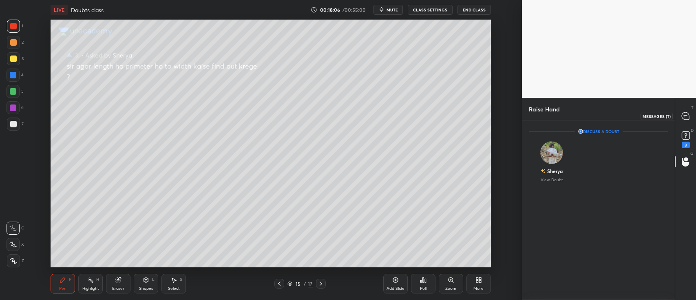
click at [685, 117] on icon at bounding box center [684, 115] width 7 height 7
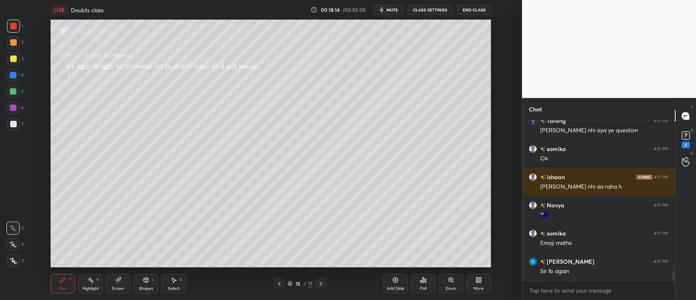
click at [13, 37] on div at bounding box center [13, 42] width 13 height 13
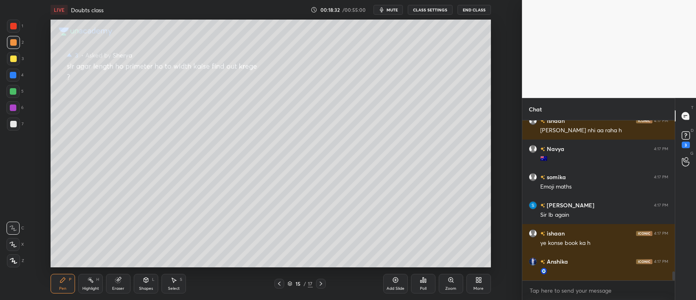
scroll to position [2694, 0]
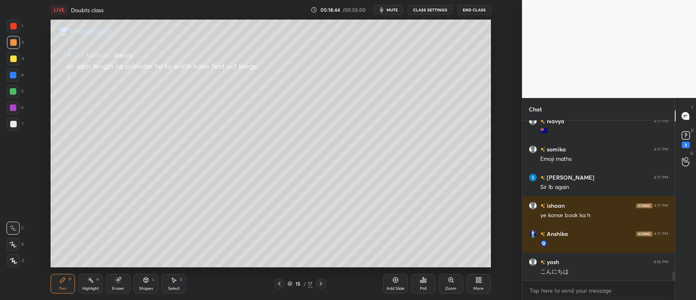
click at [474, 280] on div "More" at bounding box center [478, 283] width 24 height 20
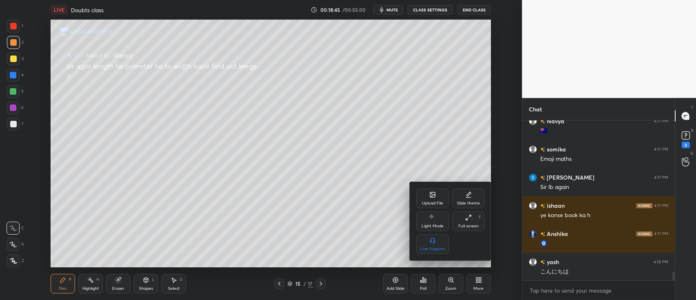
scroll to position [2722, 0]
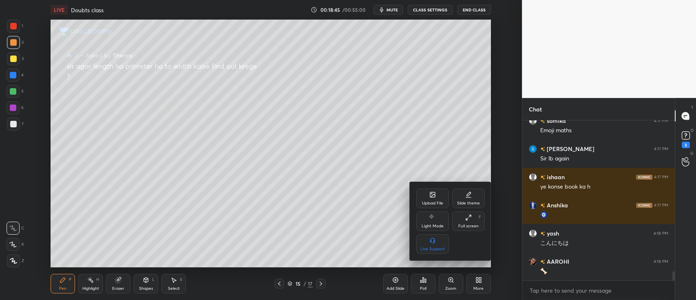
click at [437, 270] on div at bounding box center [348, 150] width 696 height 300
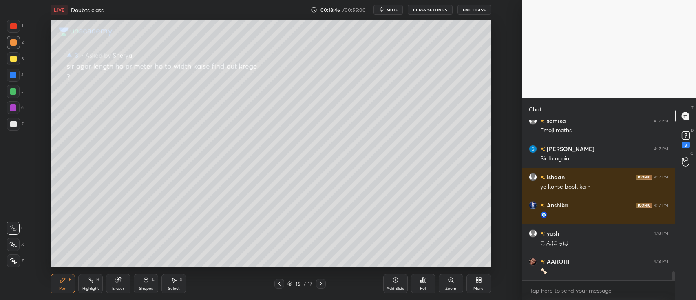
click at [420, 285] on div "Poll" at bounding box center [423, 283] width 24 height 20
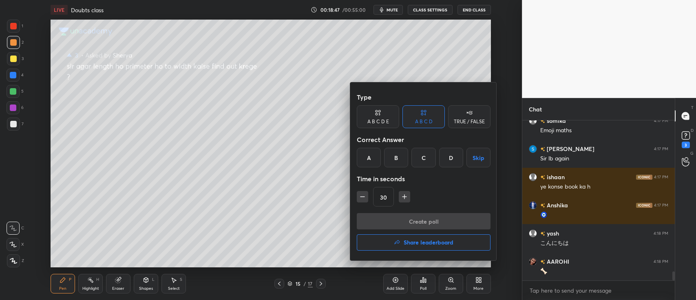
click at [421, 237] on button "Share leaderboard" at bounding box center [424, 242] width 134 height 16
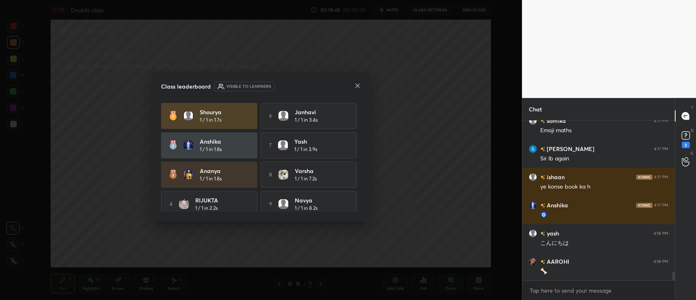
scroll to position [2750, 0]
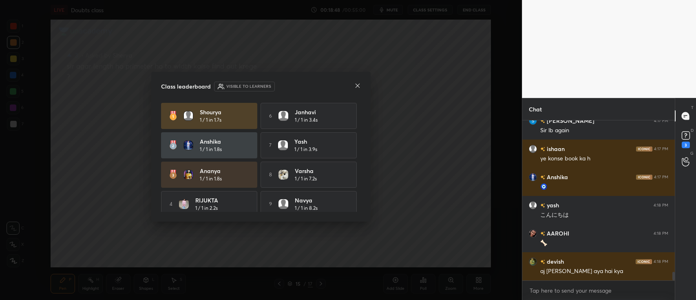
click at [359, 86] on icon at bounding box center [357, 86] width 4 height 4
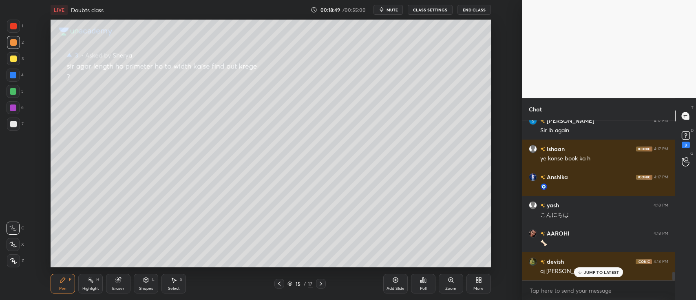
scroll to position [2778, 0]
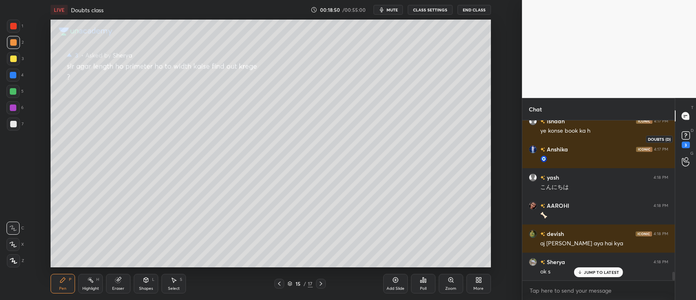
click at [680, 140] on icon at bounding box center [685, 135] width 12 height 12
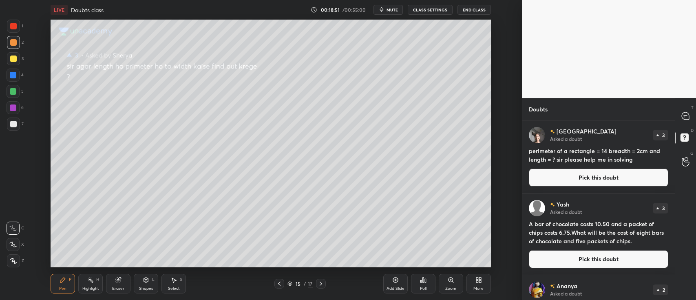
click at [599, 177] on button "Pick this doubt" at bounding box center [598, 177] width 139 height 18
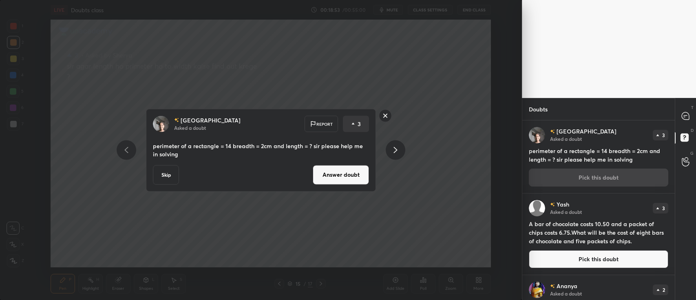
click at [347, 174] on button "Answer doubt" at bounding box center [341, 175] width 56 height 20
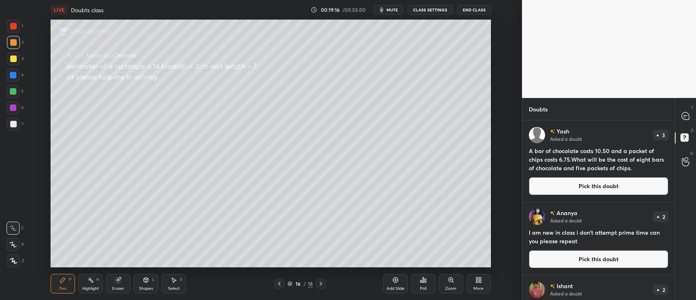
click at [568, 260] on button "Pick this doubt" at bounding box center [598, 259] width 139 height 18
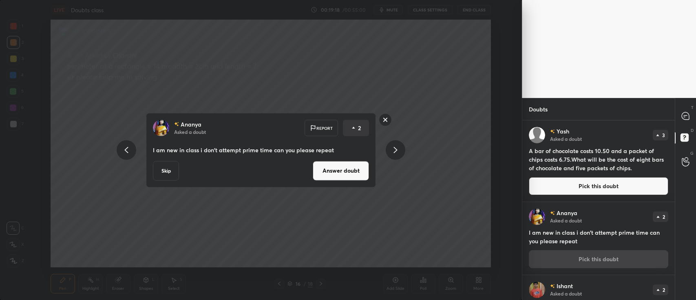
click at [332, 165] on button "Answer doubt" at bounding box center [341, 171] width 56 height 20
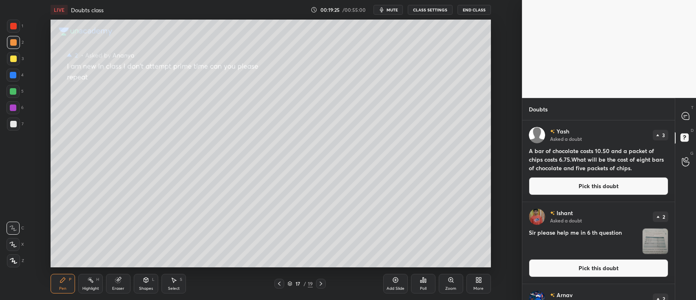
click at [644, 240] on img "grid" at bounding box center [654, 240] width 25 height 25
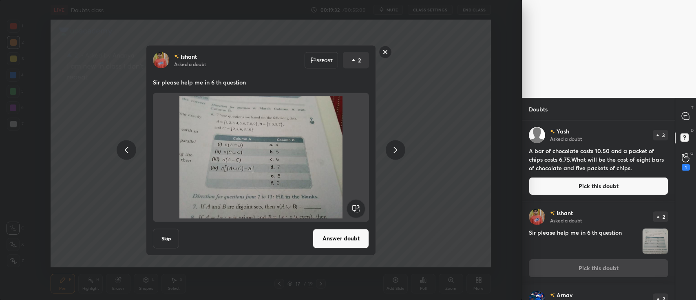
click at [387, 50] on rect at bounding box center [385, 52] width 13 height 13
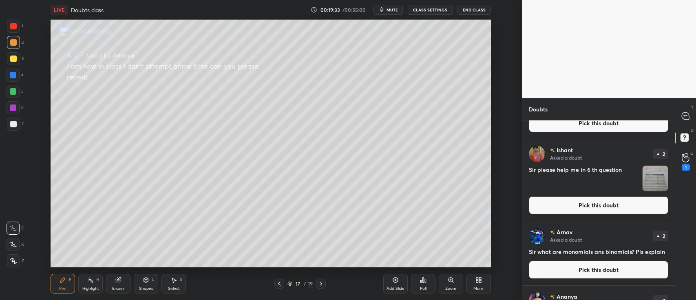
scroll to position [66, 0]
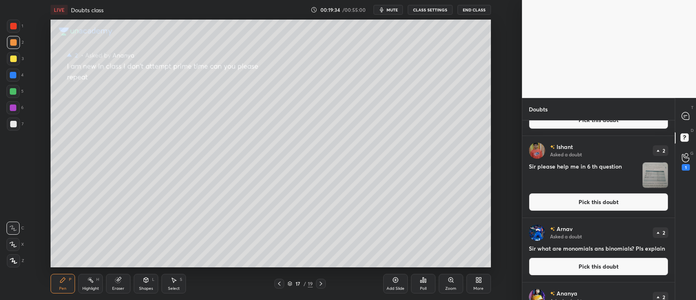
click at [615, 271] on button "Pick this doubt" at bounding box center [598, 266] width 139 height 18
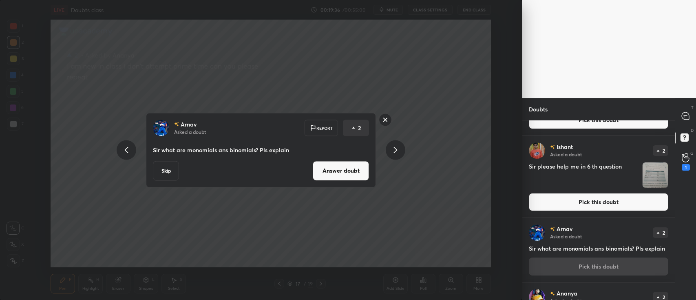
click at [364, 169] on button "Answer doubt" at bounding box center [341, 171] width 56 height 20
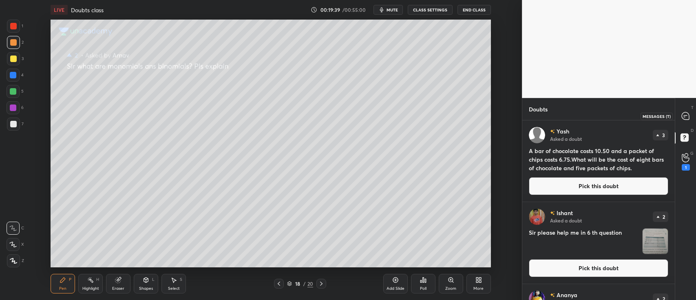
click at [681, 117] on icon at bounding box center [685, 116] width 9 height 9
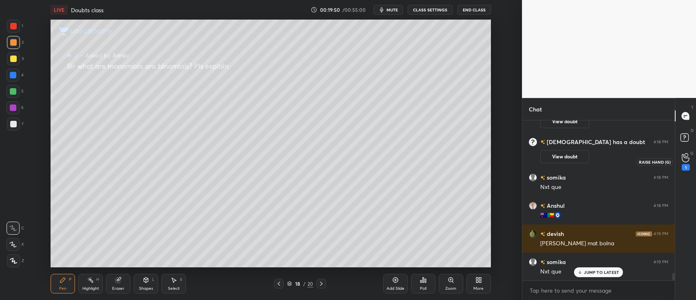
scroll to position [3283, 0]
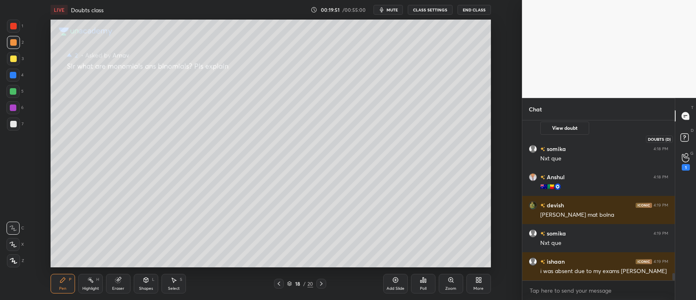
click at [687, 134] on rect at bounding box center [684, 138] width 8 height 8
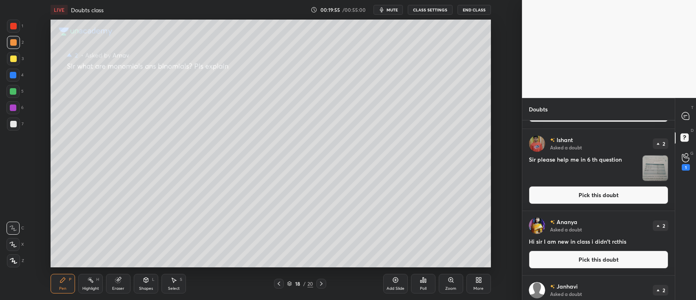
scroll to position [81, 0]
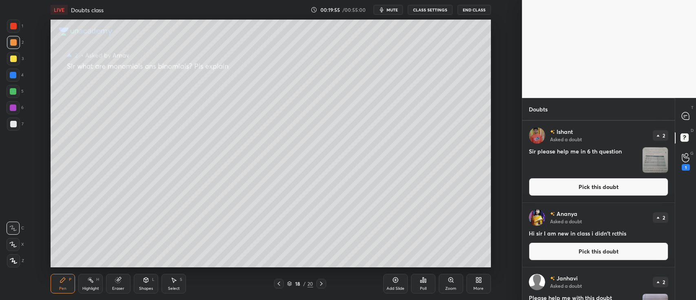
click at [606, 249] on button "Pick this doubt" at bounding box center [598, 251] width 139 height 18
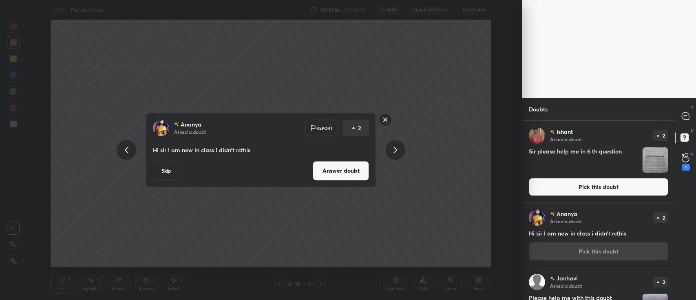
click at [355, 165] on button "Answer doubt" at bounding box center [341, 171] width 56 height 20
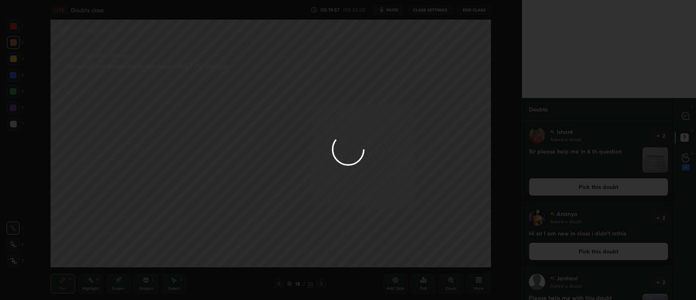
scroll to position [0, 0]
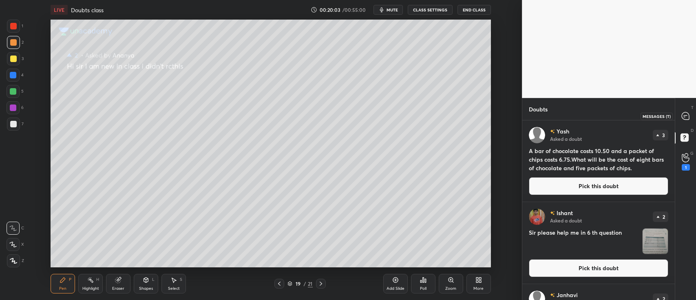
click at [681, 113] on icon at bounding box center [684, 115] width 7 height 7
type textarea "x"
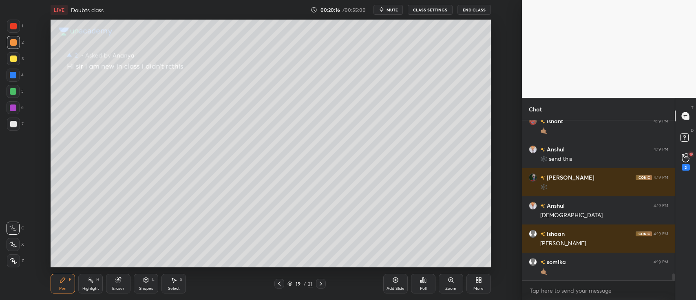
scroll to position [3478, 0]
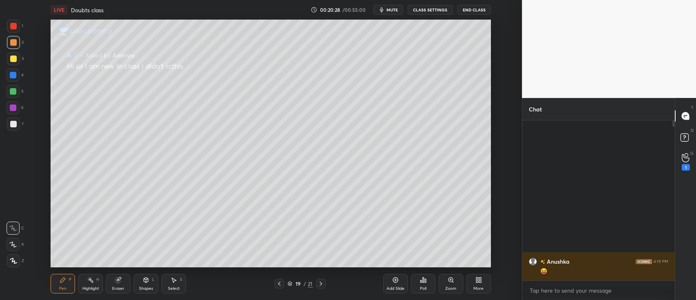
scroll to position [40502, 40260]
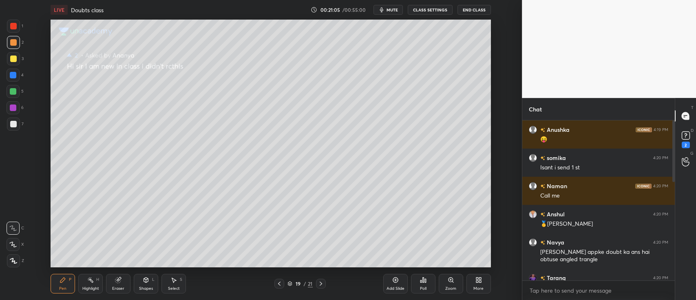
click at [476, 9] on button "End Class" at bounding box center [473, 10] width 33 height 10
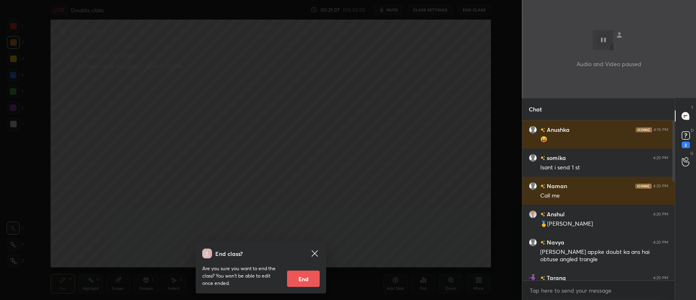
click at [317, 258] on div "Are you sure you want to end the class? You won’t be able to edit once ended. E…" at bounding box center [260, 272] width 117 height 29
click at [315, 253] on icon at bounding box center [314, 253] width 6 height 6
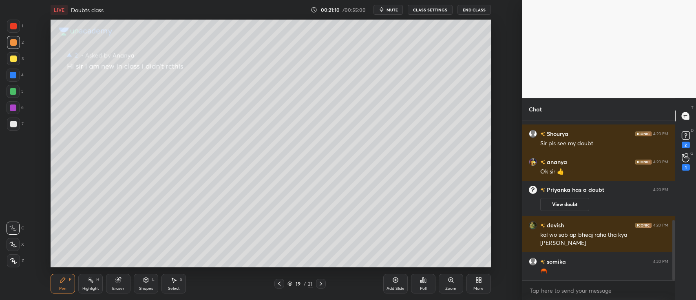
scroll to position [291, 0]
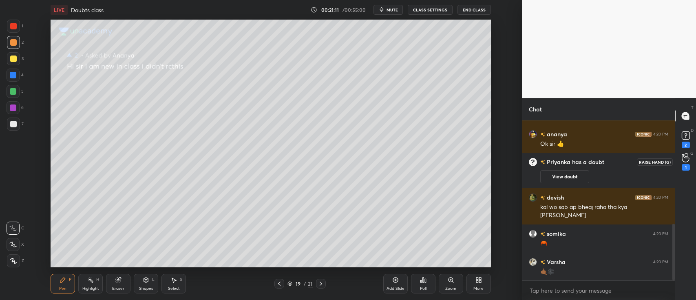
click at [682, 161] on icon at bounding box center [685, 157] width 8 height 9
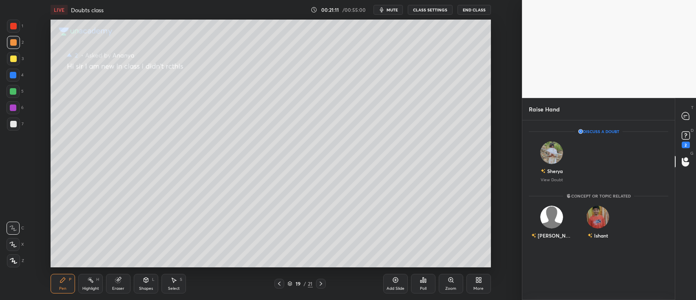
scroll to position [2, 2]
click at [553, 170] on div "Sherya" at bounding box center [554, 170] width 15 height 7
click at [552, 217] on img "grid" at bounding box center [551, 216] width 23 height 23
click at [546, 238] on button "INVITE" at bounding box center [551, 241] width 39 height 11
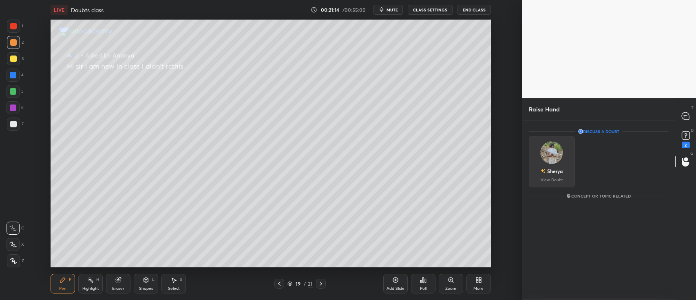
scroll to position [144, 150]
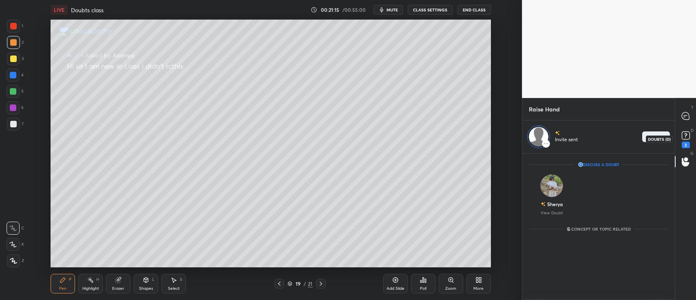
click at [683, 135] on rect at bounding box center [685, 136] width 8 height 8
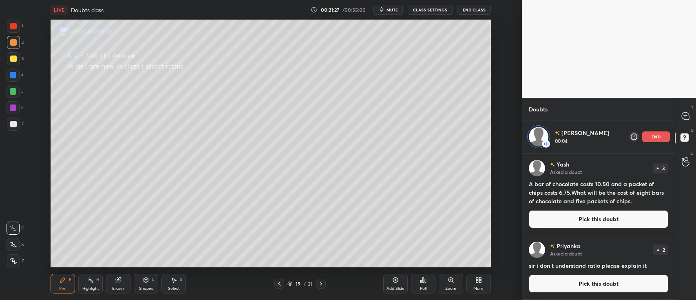
click at [571, 276] on button "Pick this doubt" at bounding box center [598, 283] width 139 height 18
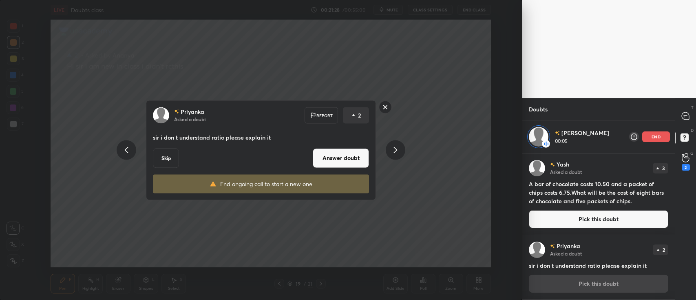
click at [326, 154] on button "Answer doubt" at bounding box center [341, 158] width 56 height 20
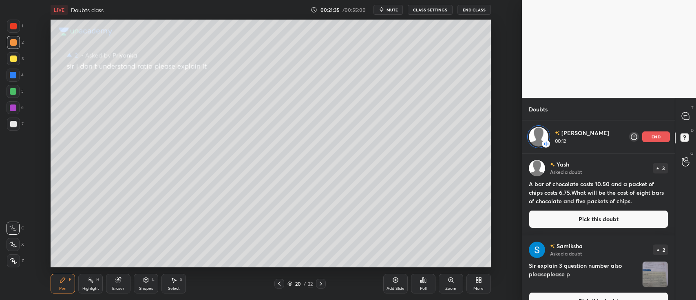
click at [290, 283] on icon at bounding box center [290, 282] width 4 height 2
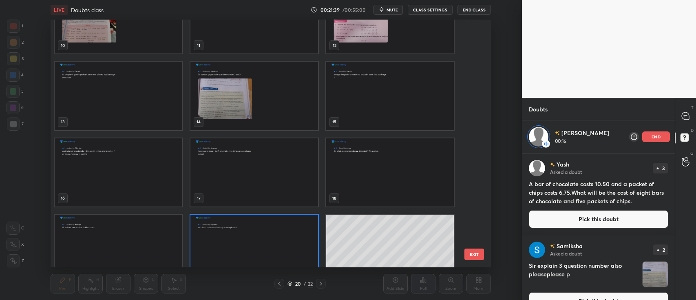
scroll to position [242, 0]
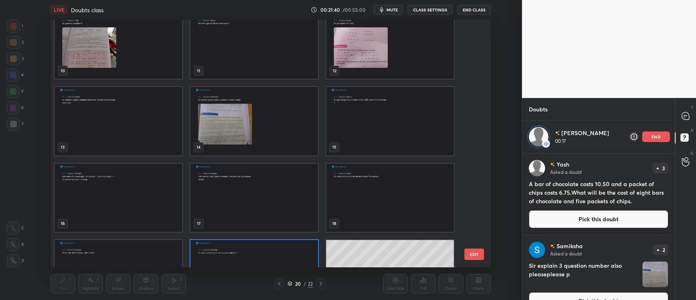
click at [290, 280] on div "20 / 22" at bounding box center [299, 283] width 25 height 7
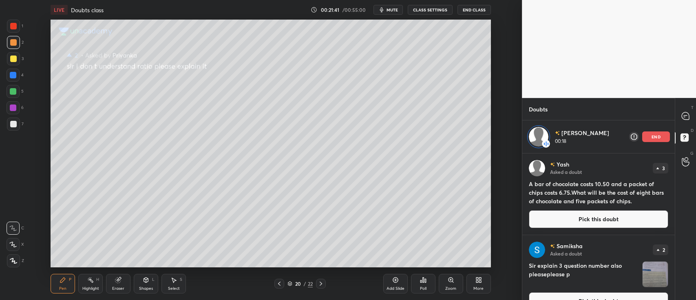
click at [278, 279] on div at bounding box center [279, 283] width 10 height 10
click at [279, 279] on div at bounding box center [279, 283] width 10 height 10
click at [281, 279] on div at bounding box center [279, 283] width 10 height 10
click at [283, 279] on div at bounding box center [279, 283] width 10 height 10
click at [10, 59] on div at bounding box center [13, 58] width 7 height 7
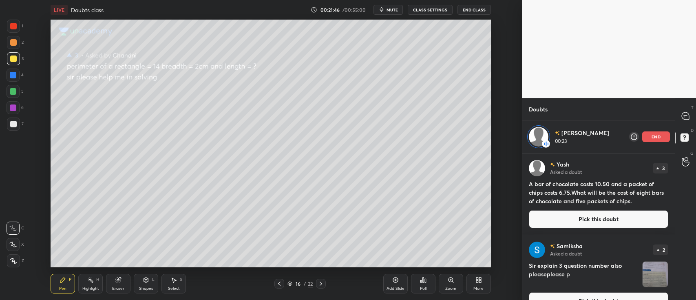
click at [19, 70] on div at bounding box center [13, 74] width 13 height 13
click at [16, 61] on div at bounding box center [13, 58] width 13 height 13
click at [650, 134] on div "end" at bounding box center [656, 136] width 28 height 11
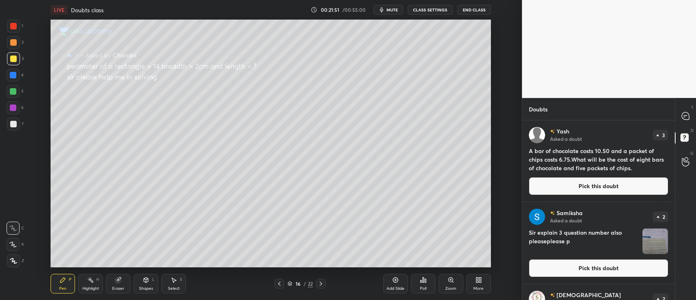
scroll to position [177, 150]
click at [645, 236] on img "grid" at bounding box center [654, 240] width 25 height 25
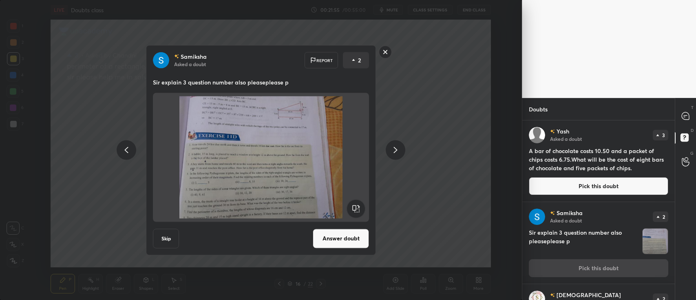
click at [351, 232] on button "Answer doubt" at bounding box center [341, 238] width 56 height 20
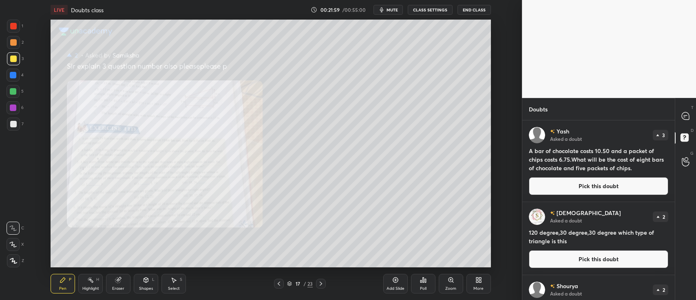
click at [453, 281] on icon at bounding box center [450, 279] width 7 height 7
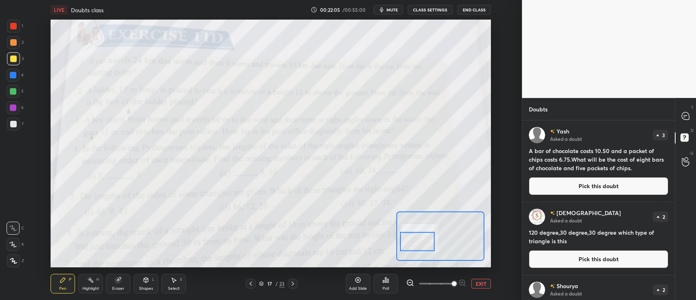
click at [16, 23] on div at bounding box center [13, 26] width 7 height 7
click at [14, 41] on div at bounding box center [13, 42] width 7 height 7
click at [13, 72] on div at bounding box center [13, 75] width 7 height 7
click at [683, 116] on icon at bounding box center [684, 115] width 7 height 7
type textarea "x"
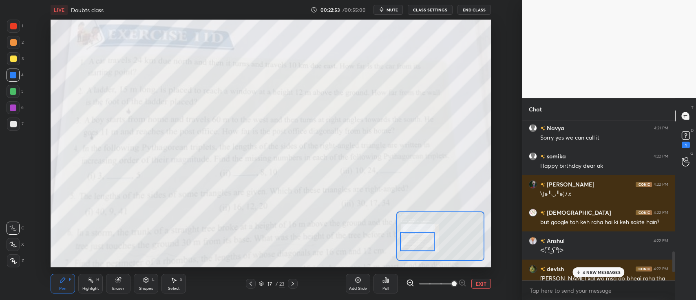
scroll to position [1054, 0]
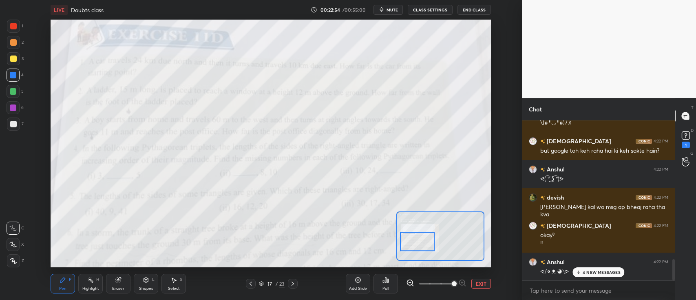
click at [475, 279] on button "EXIT" at bounding box center [481, 283] width 20 height 10
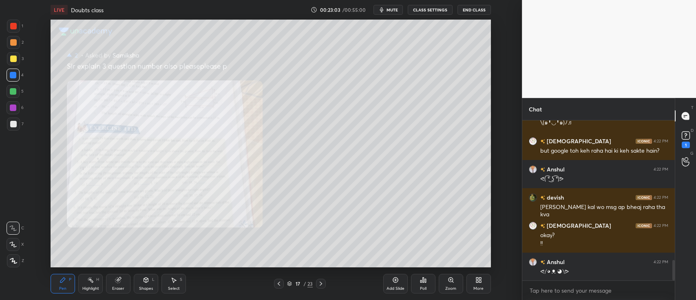
scroll to position [1082, 0]
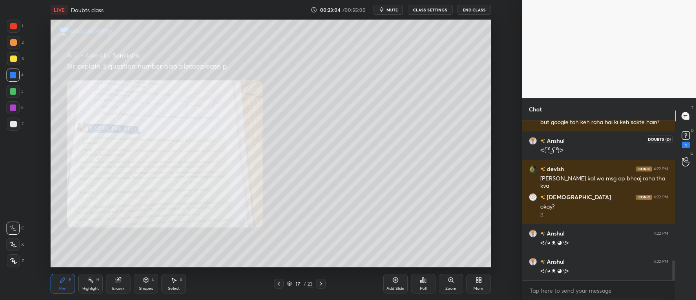
click at [682, 140] on icon at bounding box center [685, 135] width 12 height 12
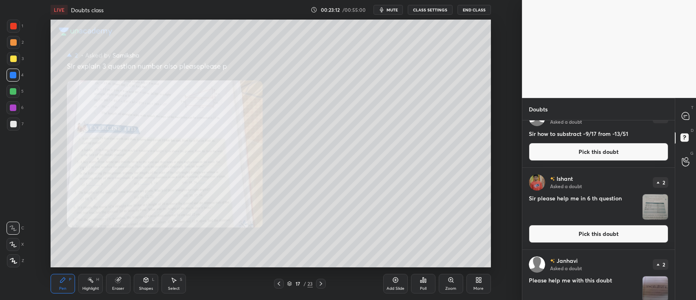
scroll to position [247, 0]
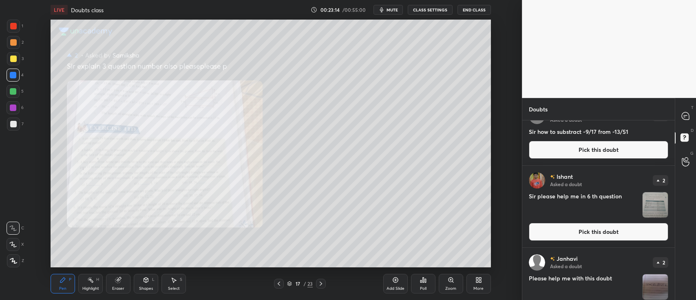
click at [469, 7] on button "End Class" at bounding box center [473, 10] width 33 height 10
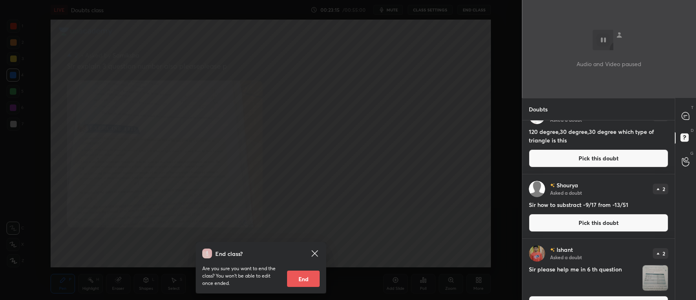
click at [300, 280] on button "End" at bounding box center [303, 278] width 33 height 16
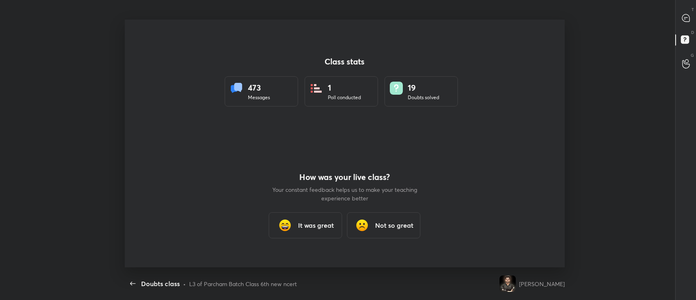
scroll to position [247, 689]
click at [382, 217] on div "Not so great" at bounding box center [383, 225] width 73 height 26
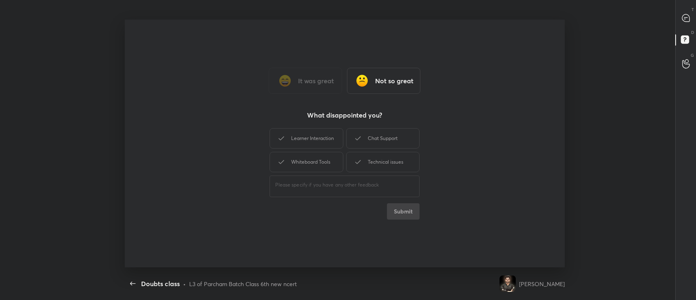
click at [325, 183] on textarea at bounding box center [344, 185] width 139 height 8
type textarea "SUDDEN END"
click at [414, 213] on button "Submit" at bounding box center [403, 211] width 33 height 16
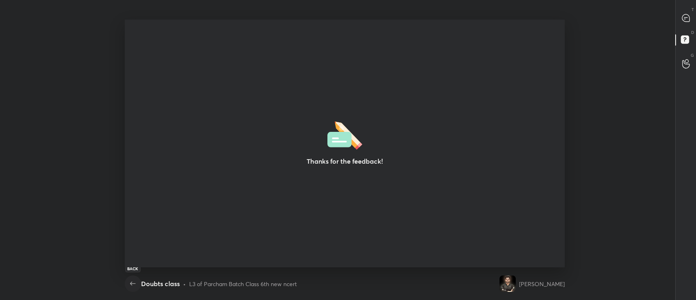
click at [135, 284] on icon "button" at bounding box center [133, 283] width 10 height 10
